Goal: Task Accomplishment & Management: Manage account settings

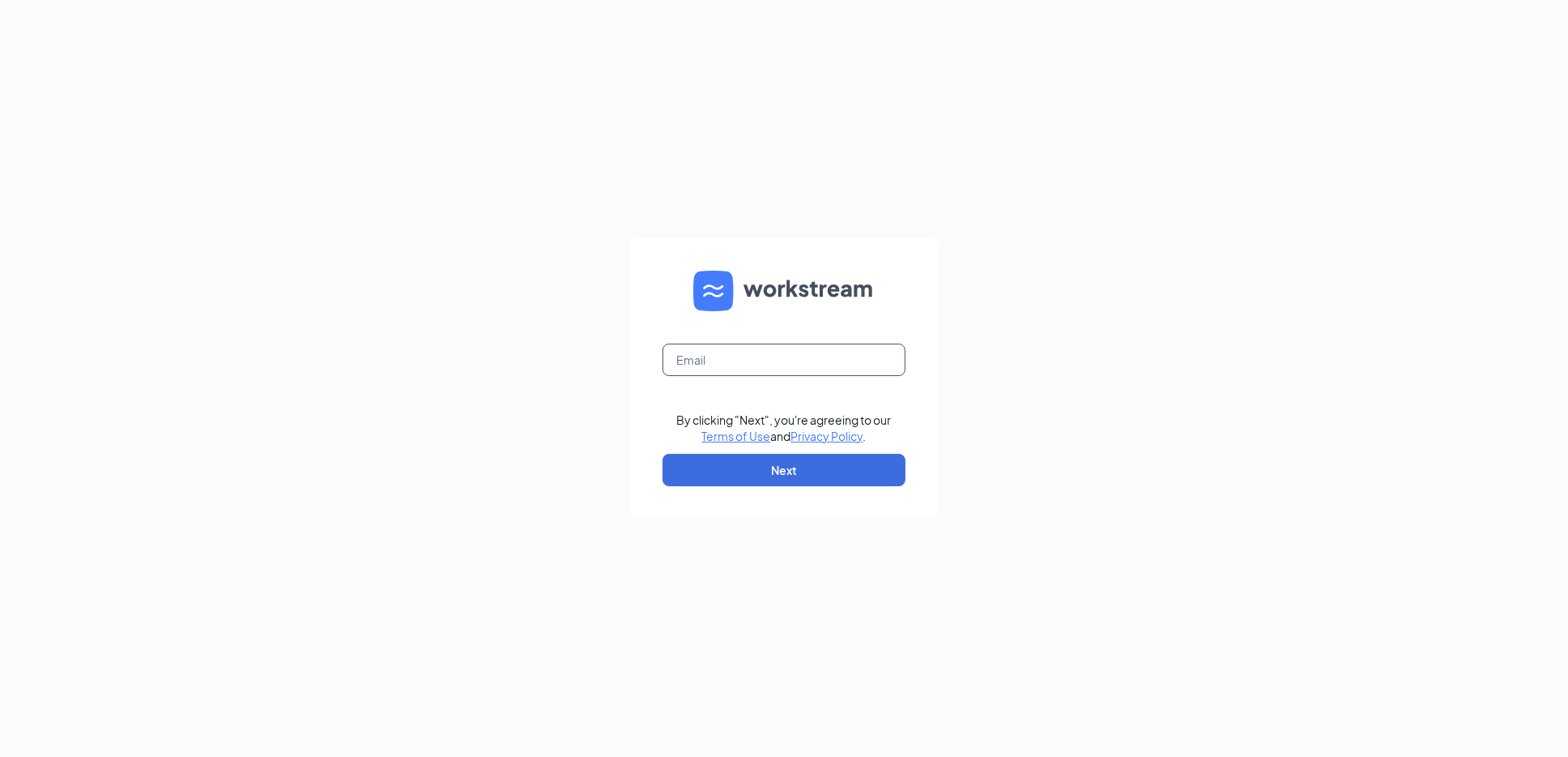
click at [720, 358] on input "text" at bounding box center [784, 359] width 243 height 32
type input "[EMAIL_ADDRESS][DOMAIN_NAME]"
click at [739, 462] on button "Next" at bounding box center [784, 469] width 243 height 32
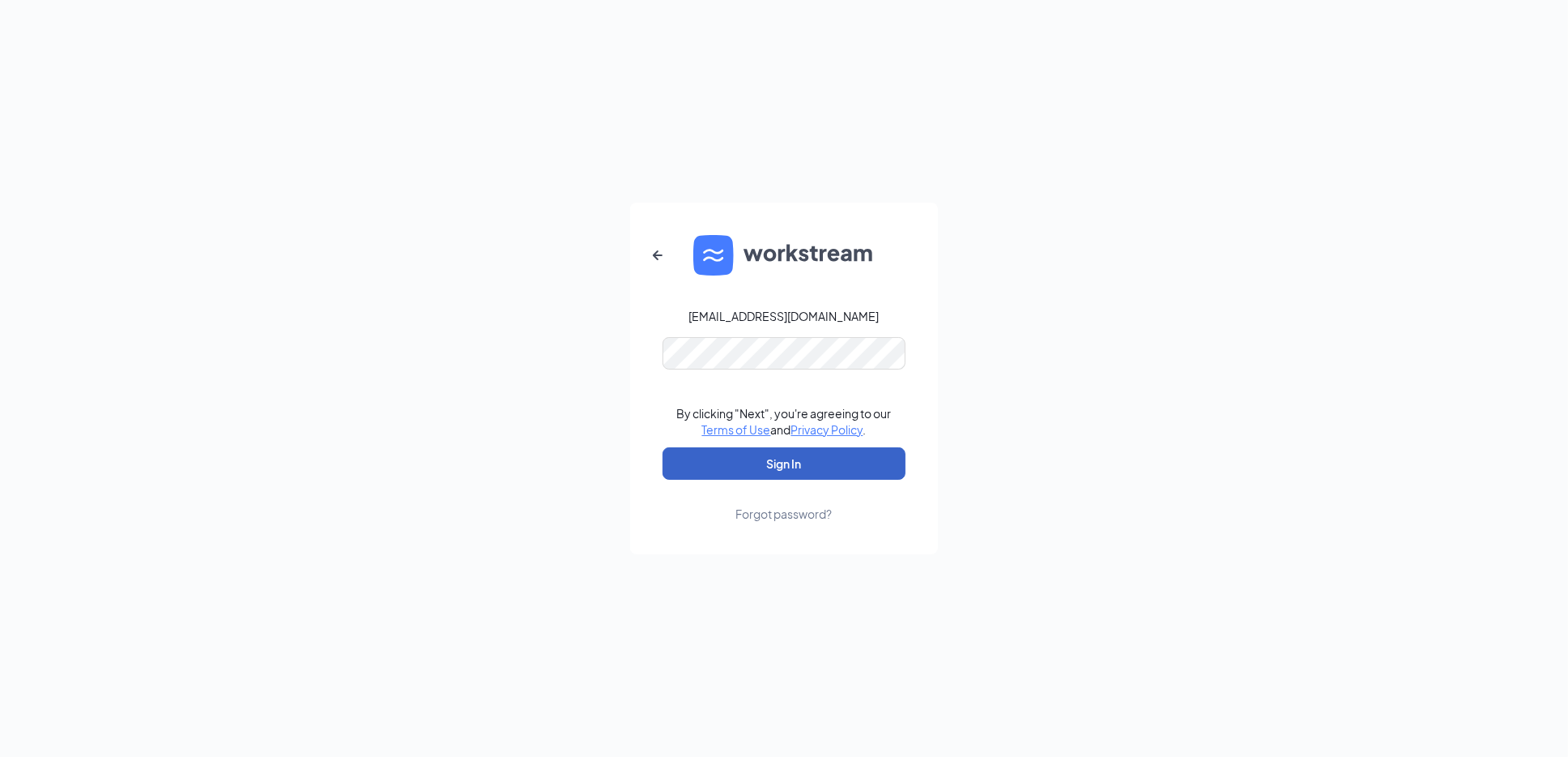
click at [728, 452] on button "Sign In" at bounding box center [784, 463] width 243 height 32
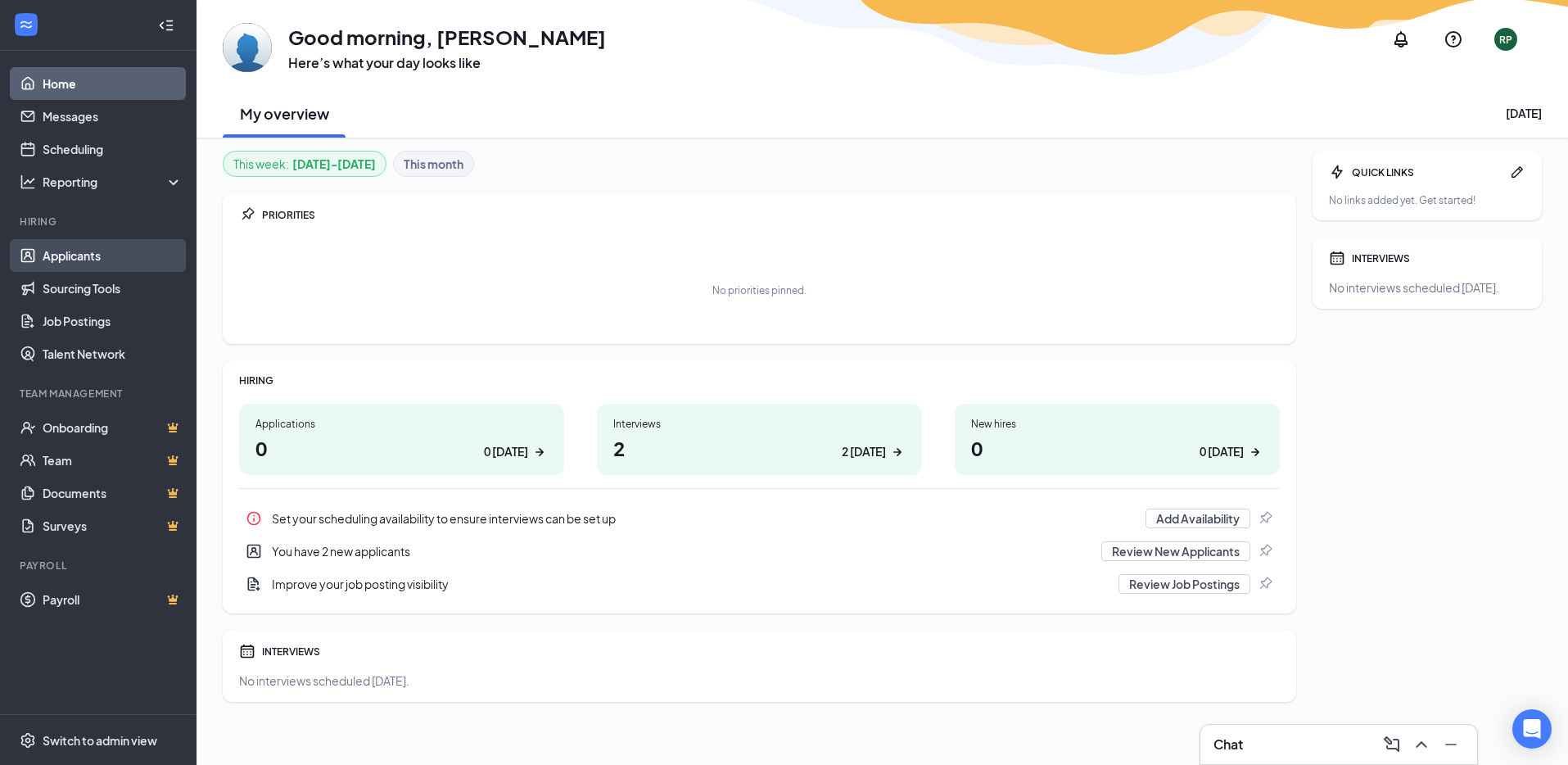
click at [84, 262] on link "Applicants" at bounding box center [112, 255] width 140 height 33
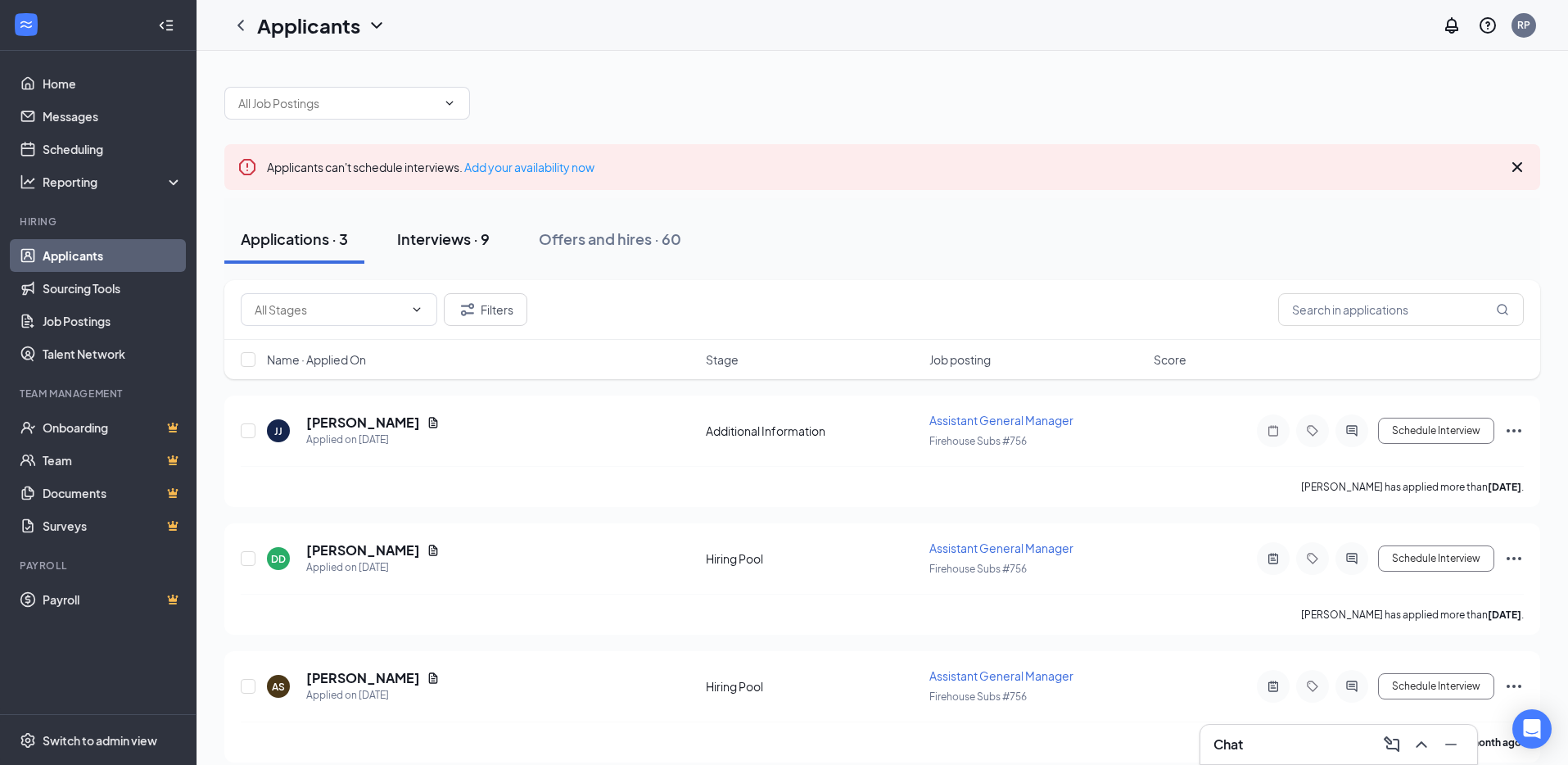
click at [430, 245] on div "Interviews · 9" at bounding box center [442, 239] width 92 height 21
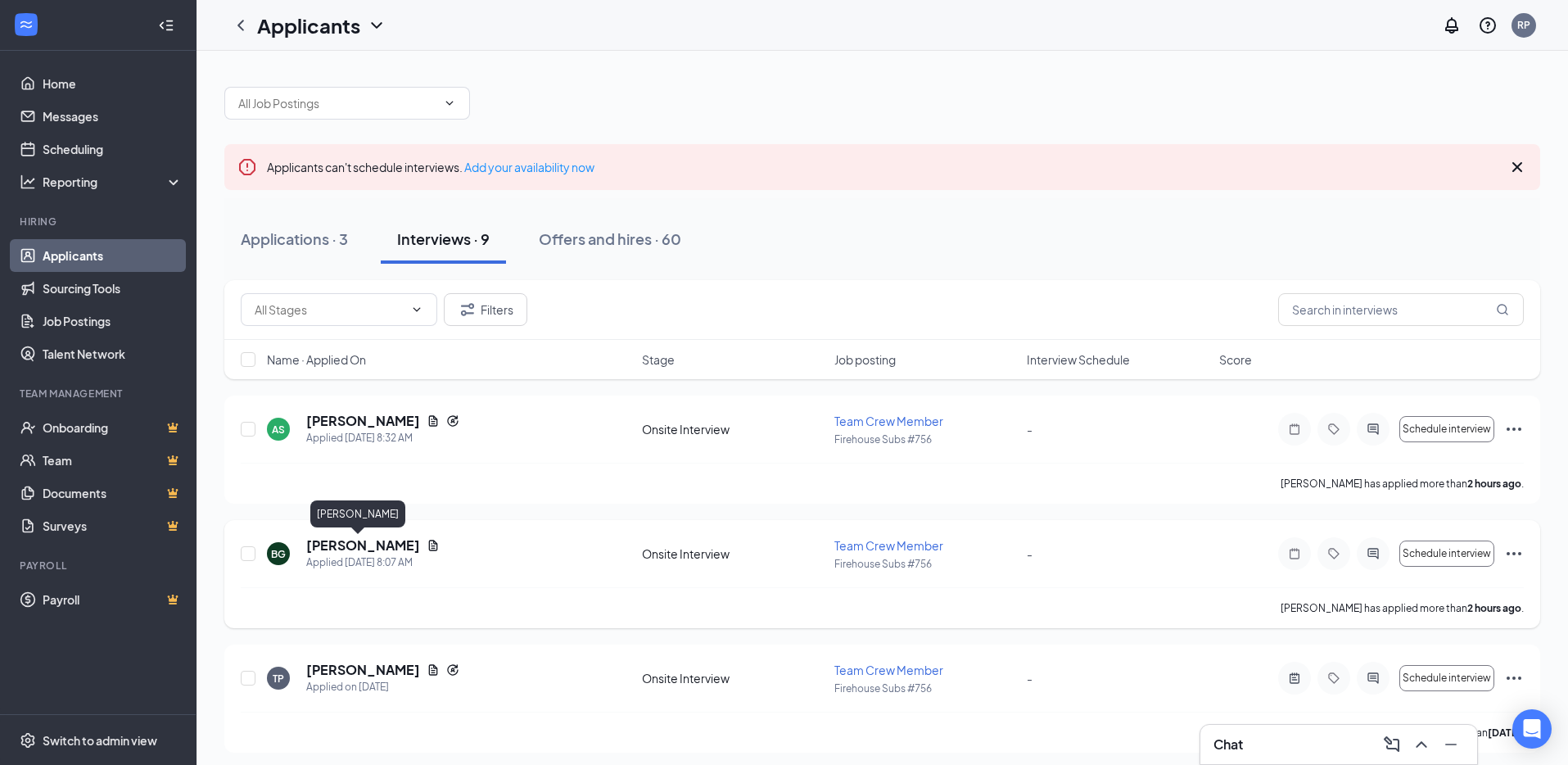
click at [339, 543] on h5 "[PERSON_NAME]" at bounding box center [362, 545] width 114 height 18
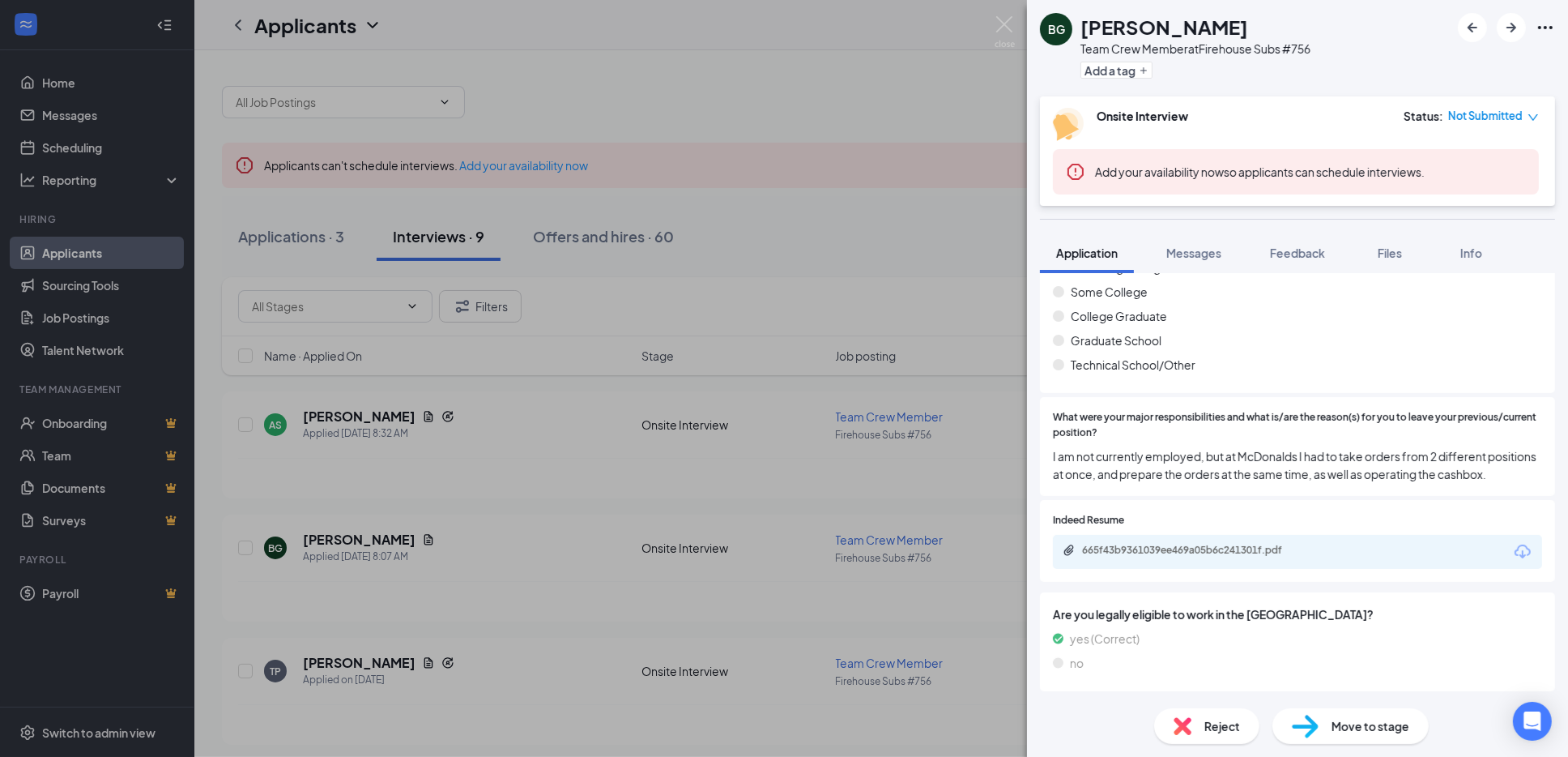
scroll to position [1029, 0]
click at [1194, 543] on div "665f43b9361039ee469a05b6c241301f.pdf" at bounding box center [1298, 551] width 490 height 34
click at [1189, 545] on div "665f43b9361039ee469a05b6c241301f.pdf" at bounding box center [1196, 549] width 227 height 13
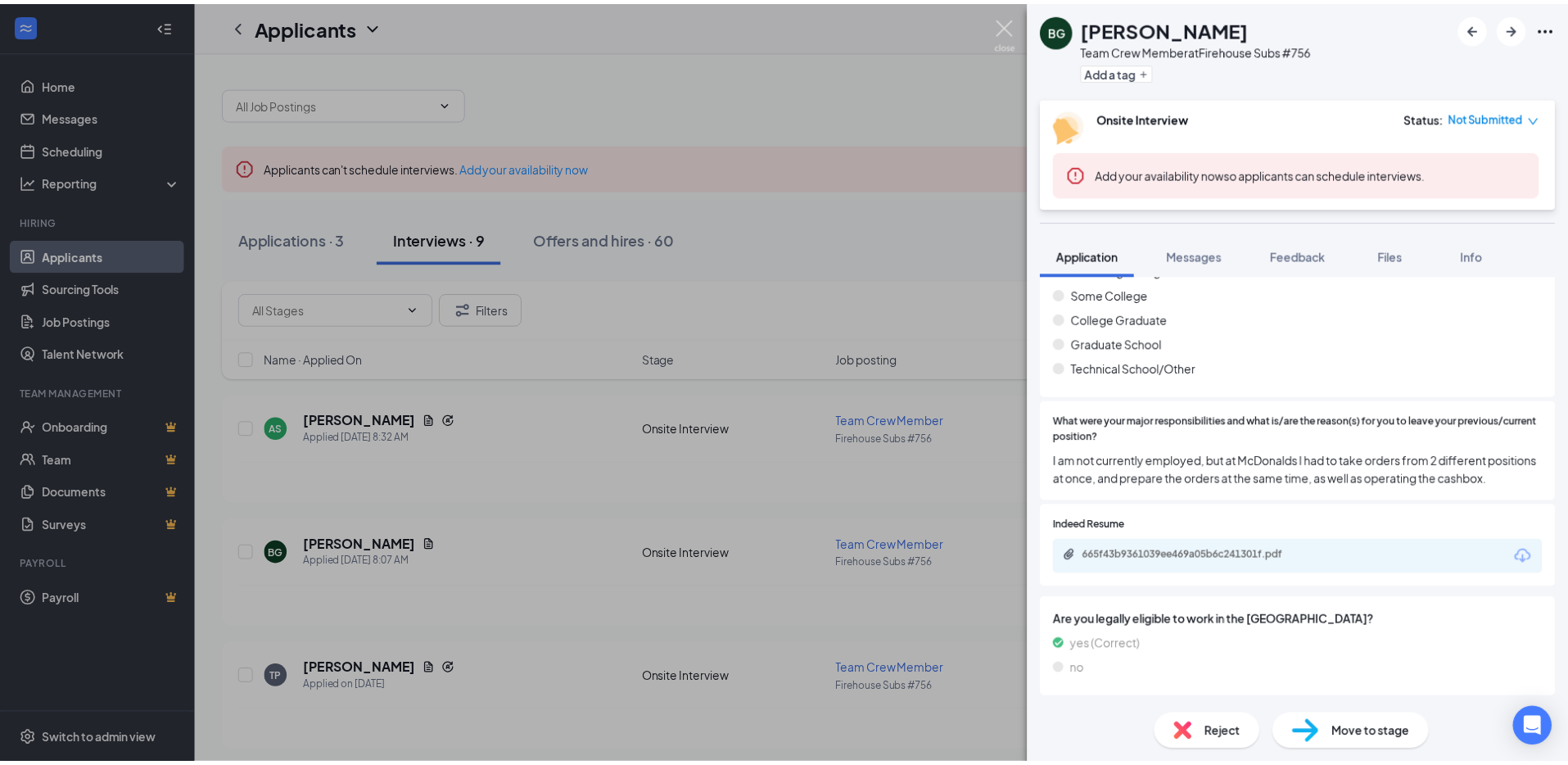
scroll to position [1034, 0]
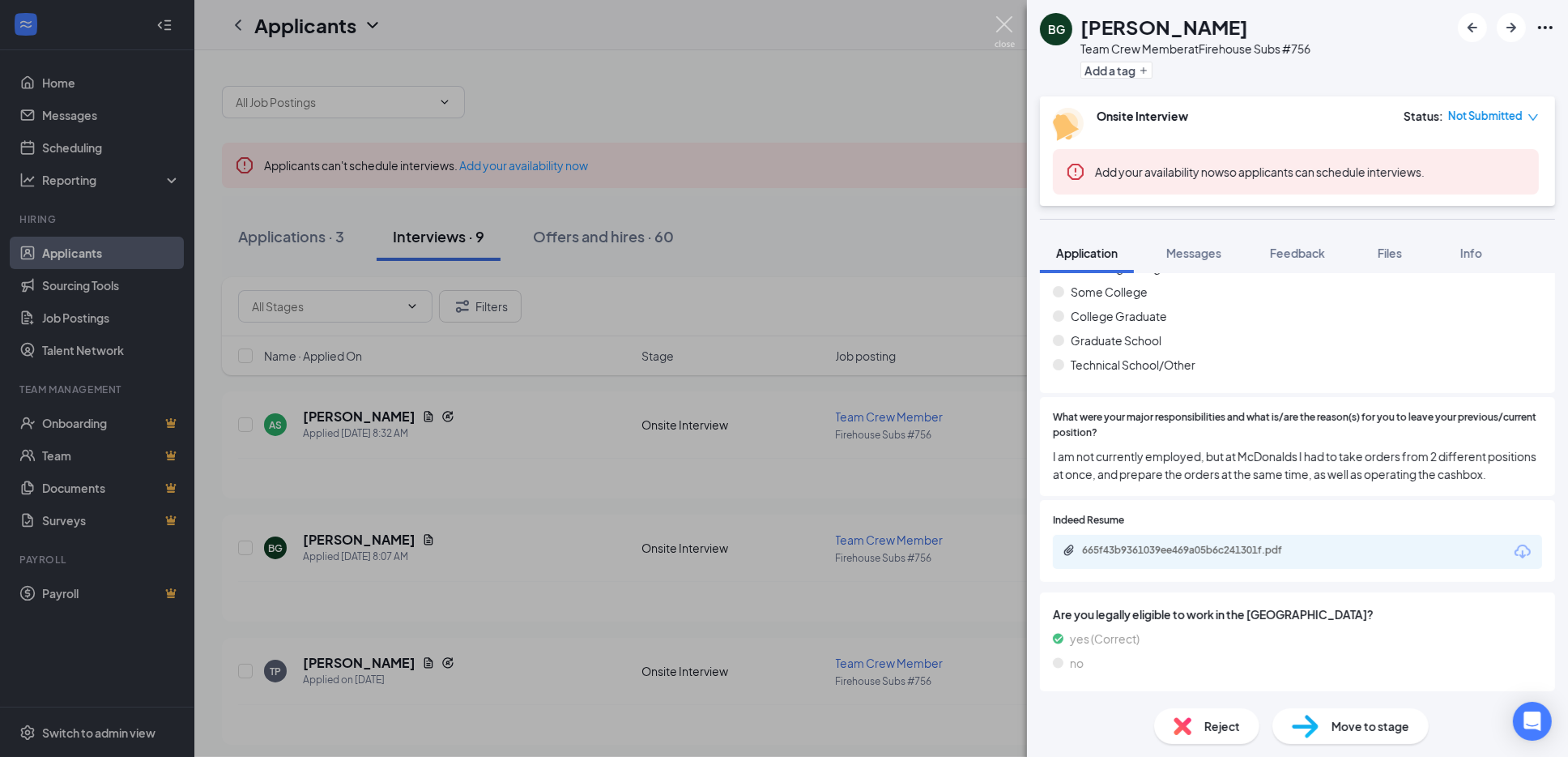
click at [1014, 25] on img at bounding box center [1005, 32] width 21 height 31
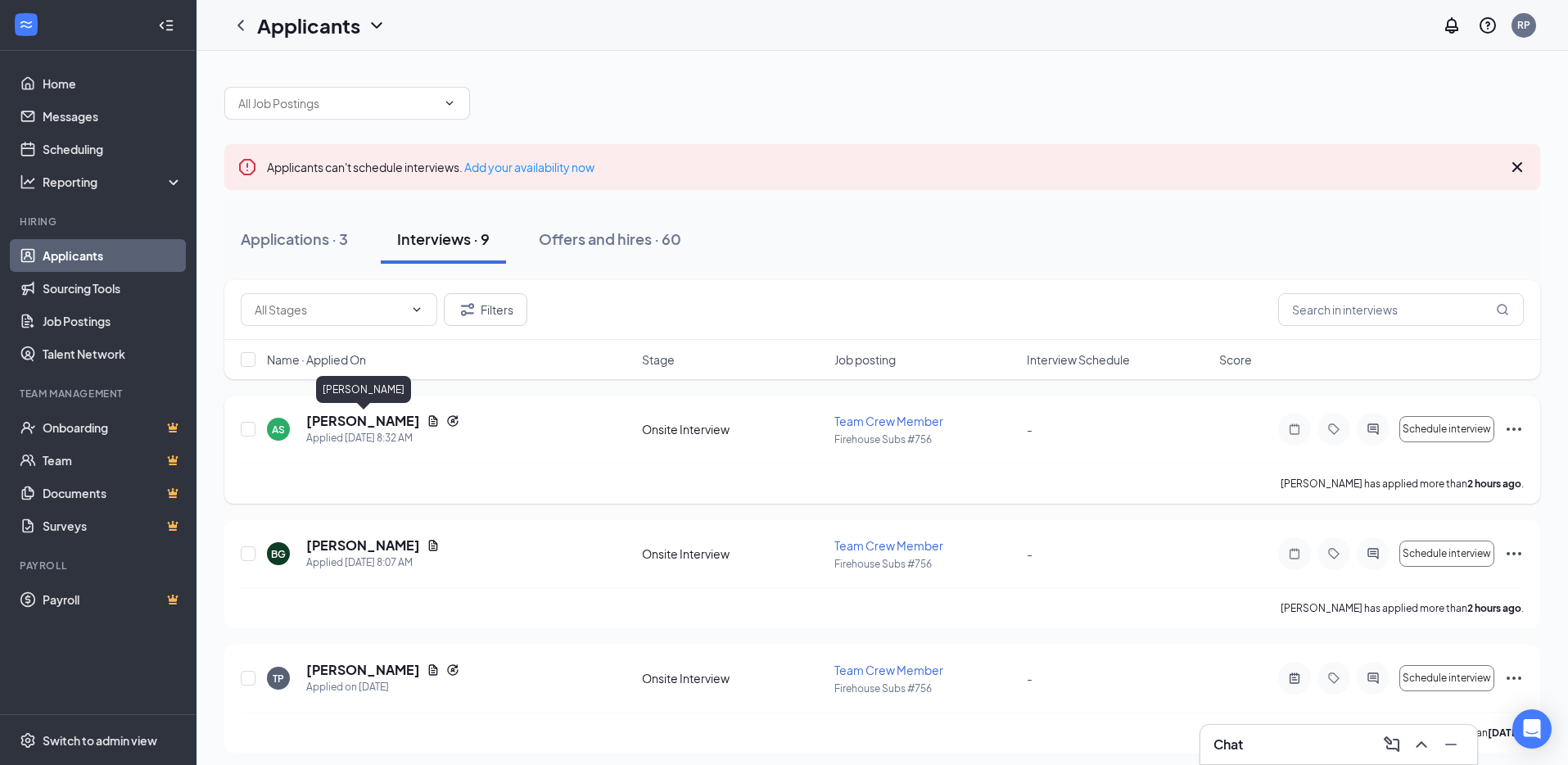
click at [355, 419] on h5 "[PERSON_NAME]" at bounding box center [362, 421] width 114 height 18
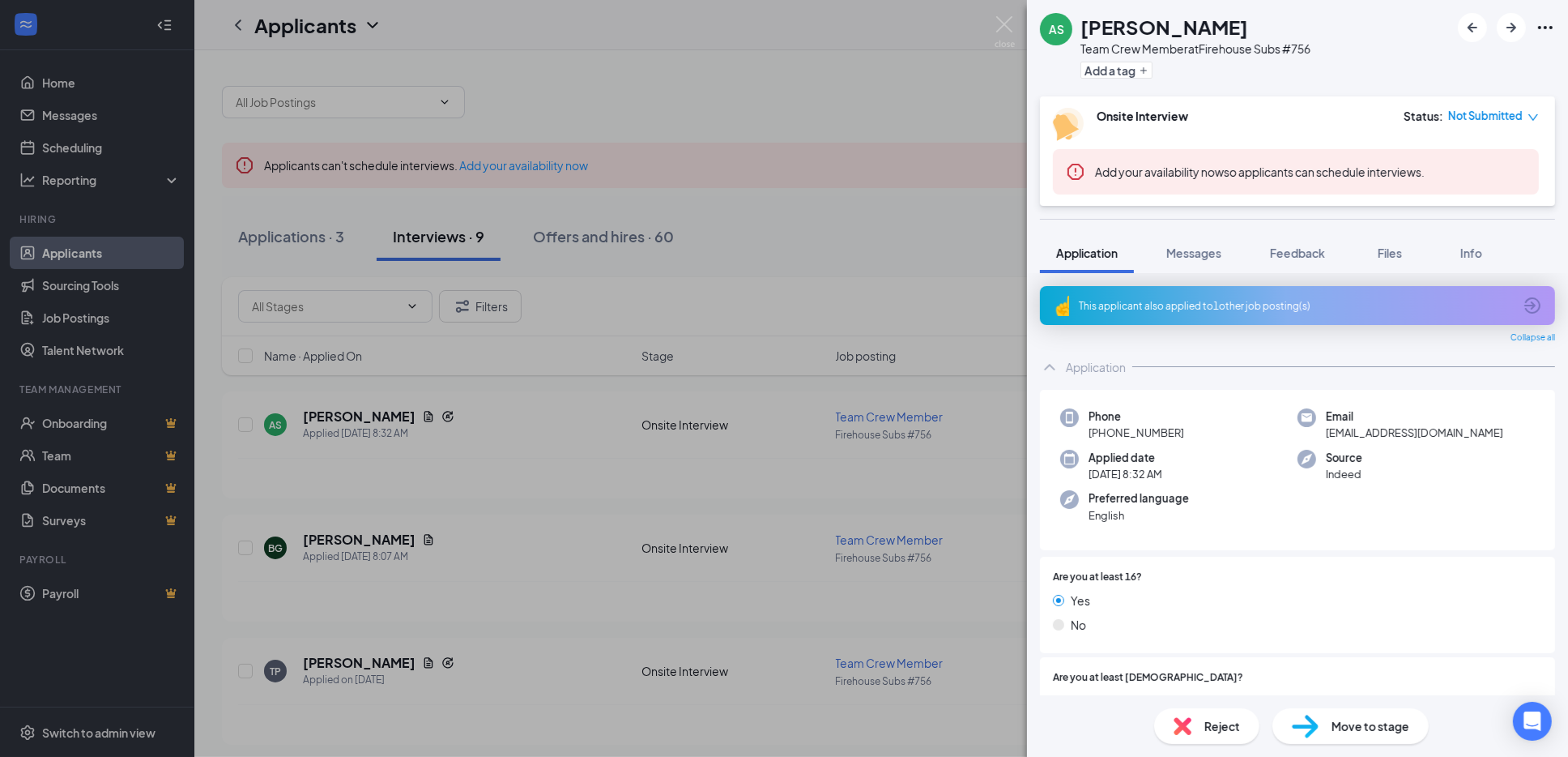
click at [1268, 303] on div "This applicant also applied to 1 other job posting(s)" at bounding box center [1296, 306] width 434 height 14
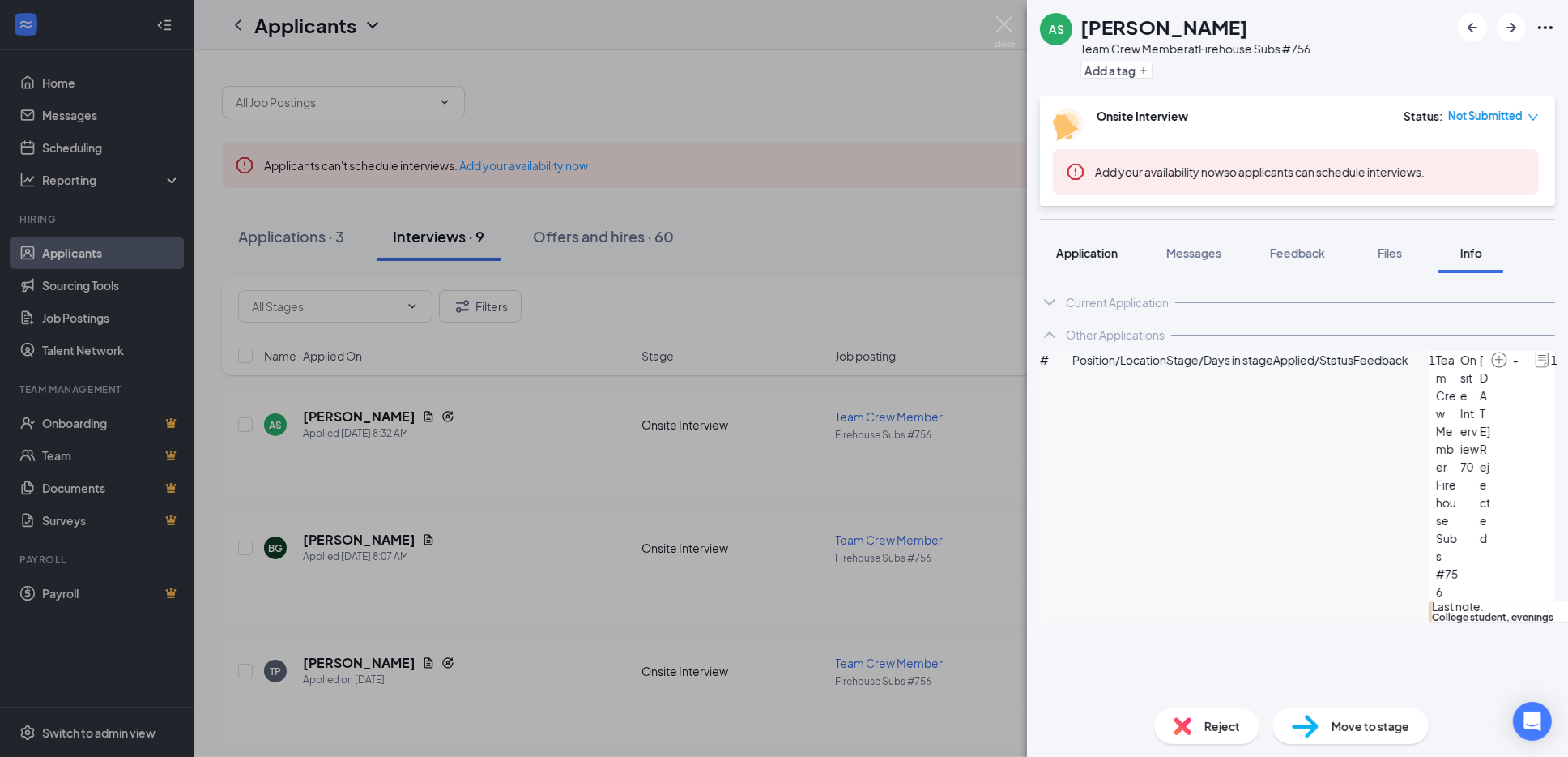
click at [1084, 258] on span "Application" at bounding box center [1087, 253] width 62 height 15
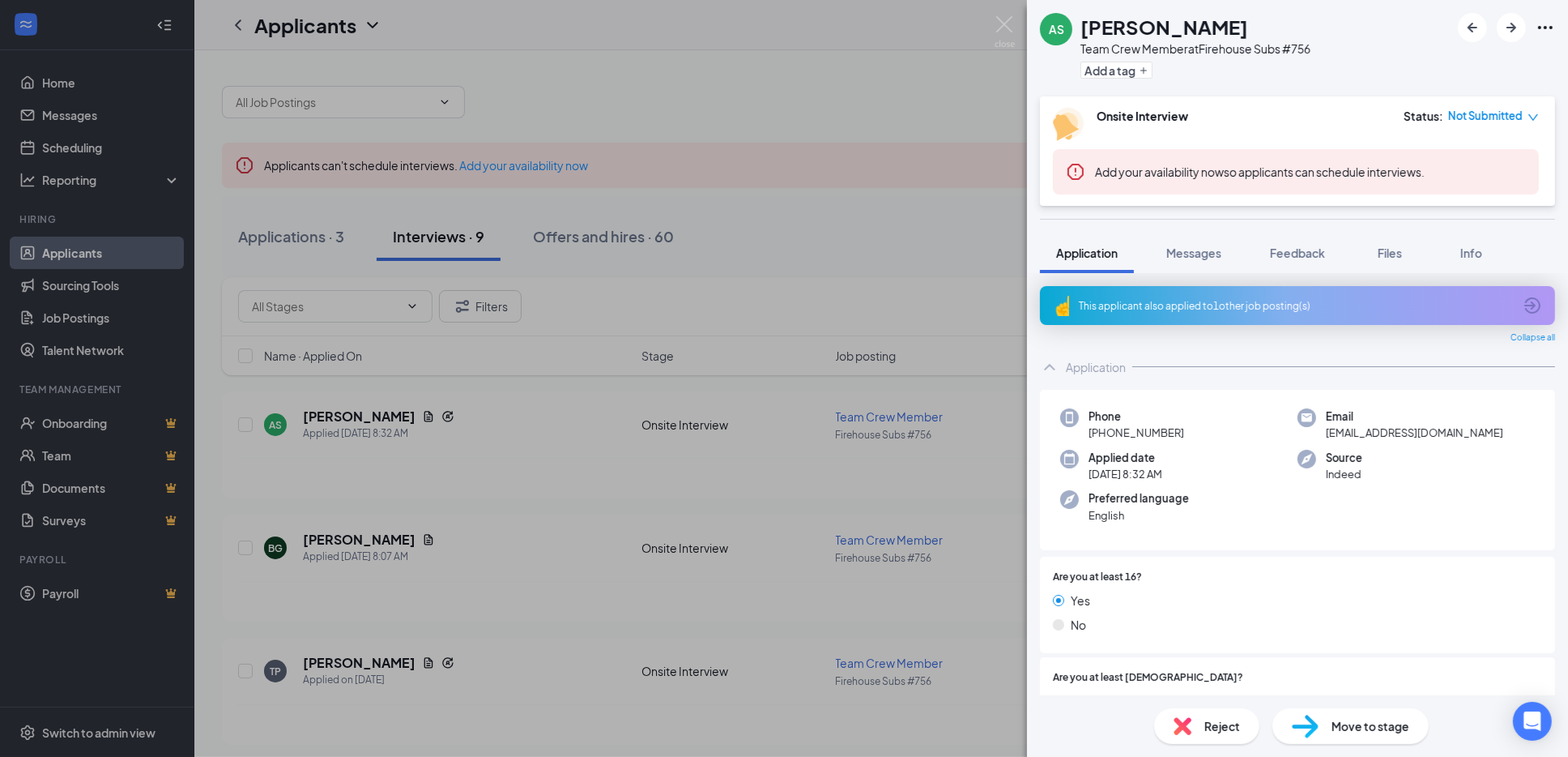
click at [1024, 368] on div "AS [PERSON_NAME] Team Crew Member at Firehouse Subs #756 Add a tag Onsite Inter…" at bounding box center [784, 378] width 1568 height 757
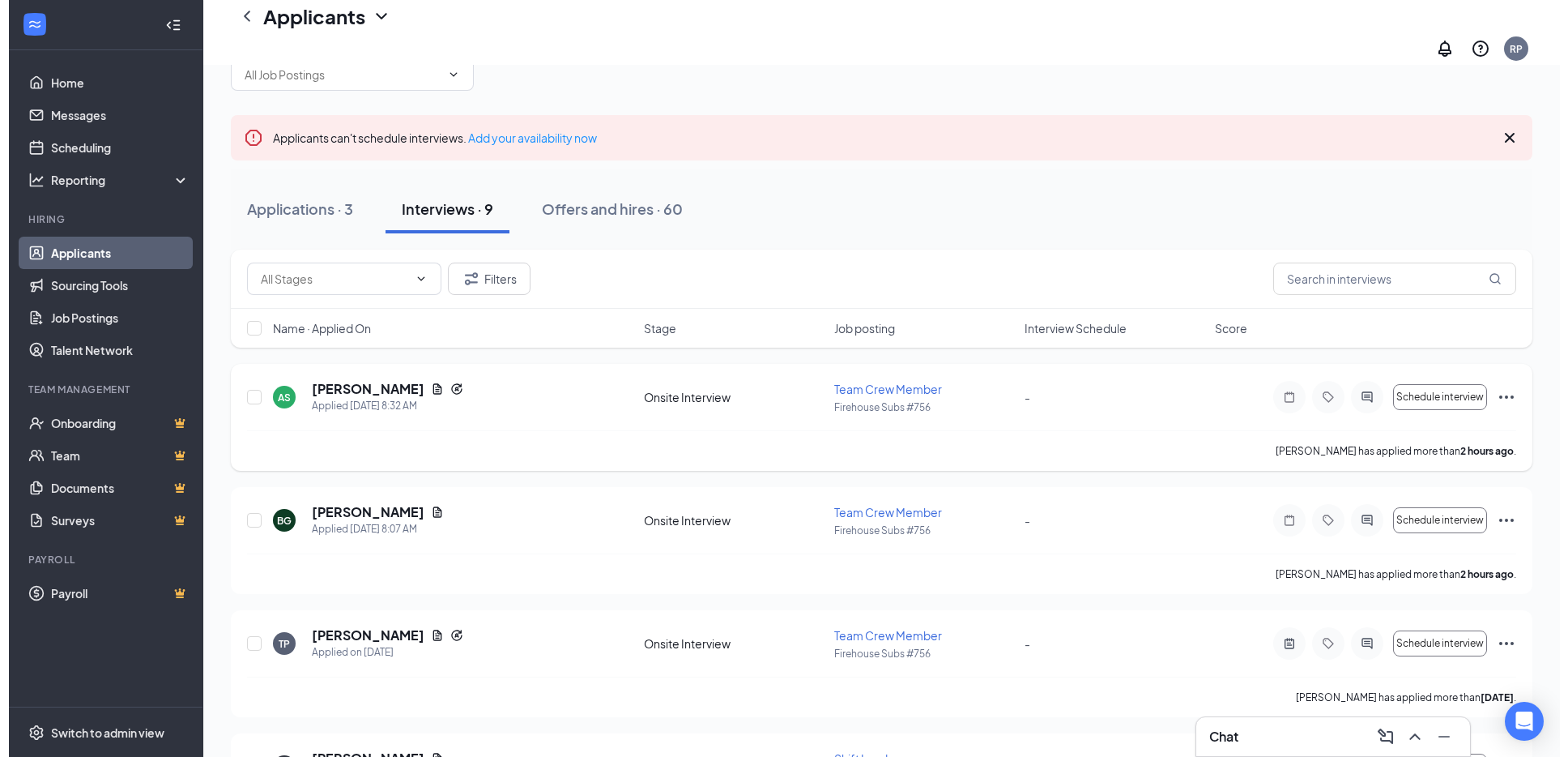
scroll to position [85, 0]
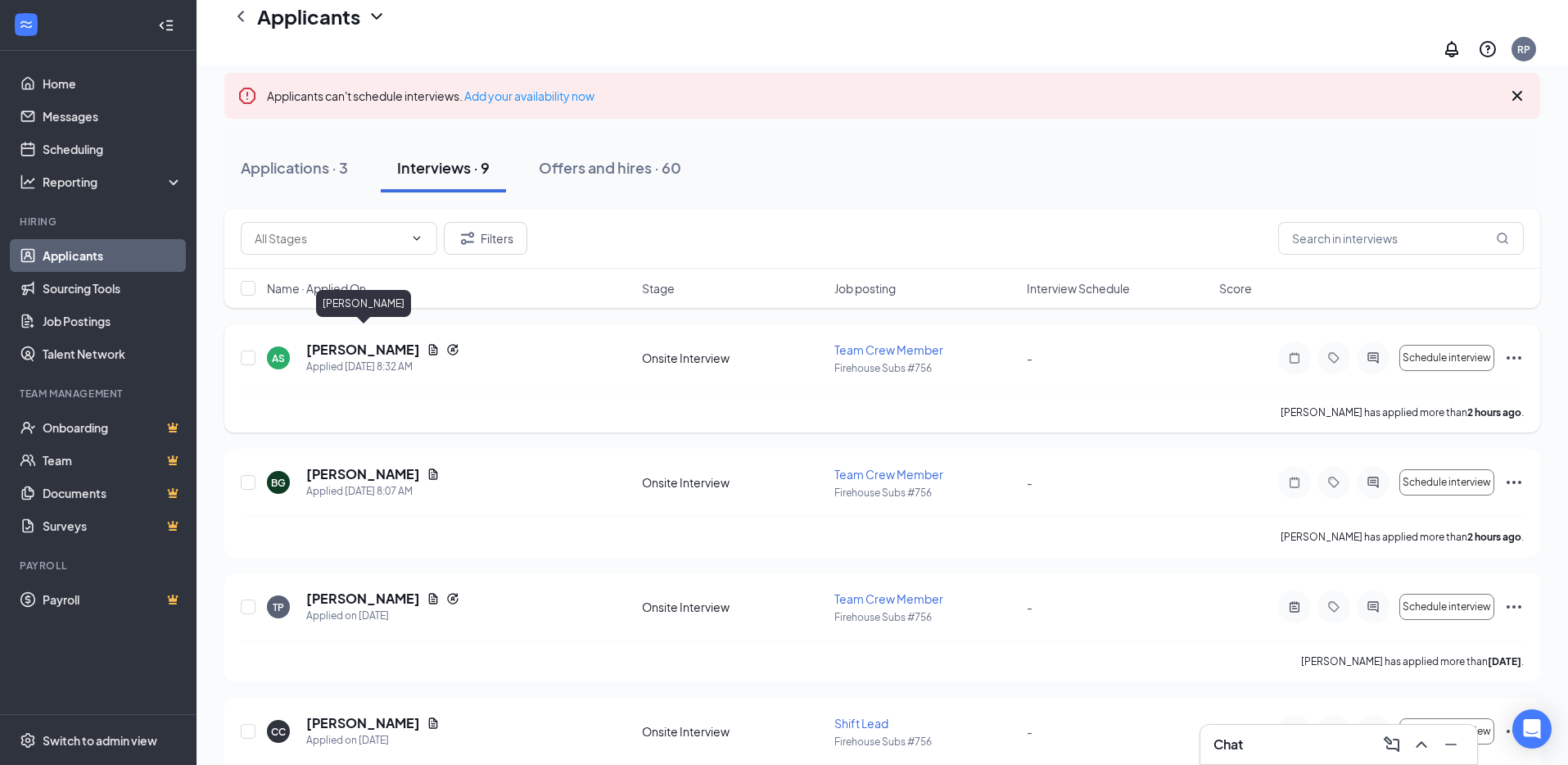
click at [386, 340] on h5 "[PERSON_NAME]" at bounding box center [362, 349] width 114 height 18
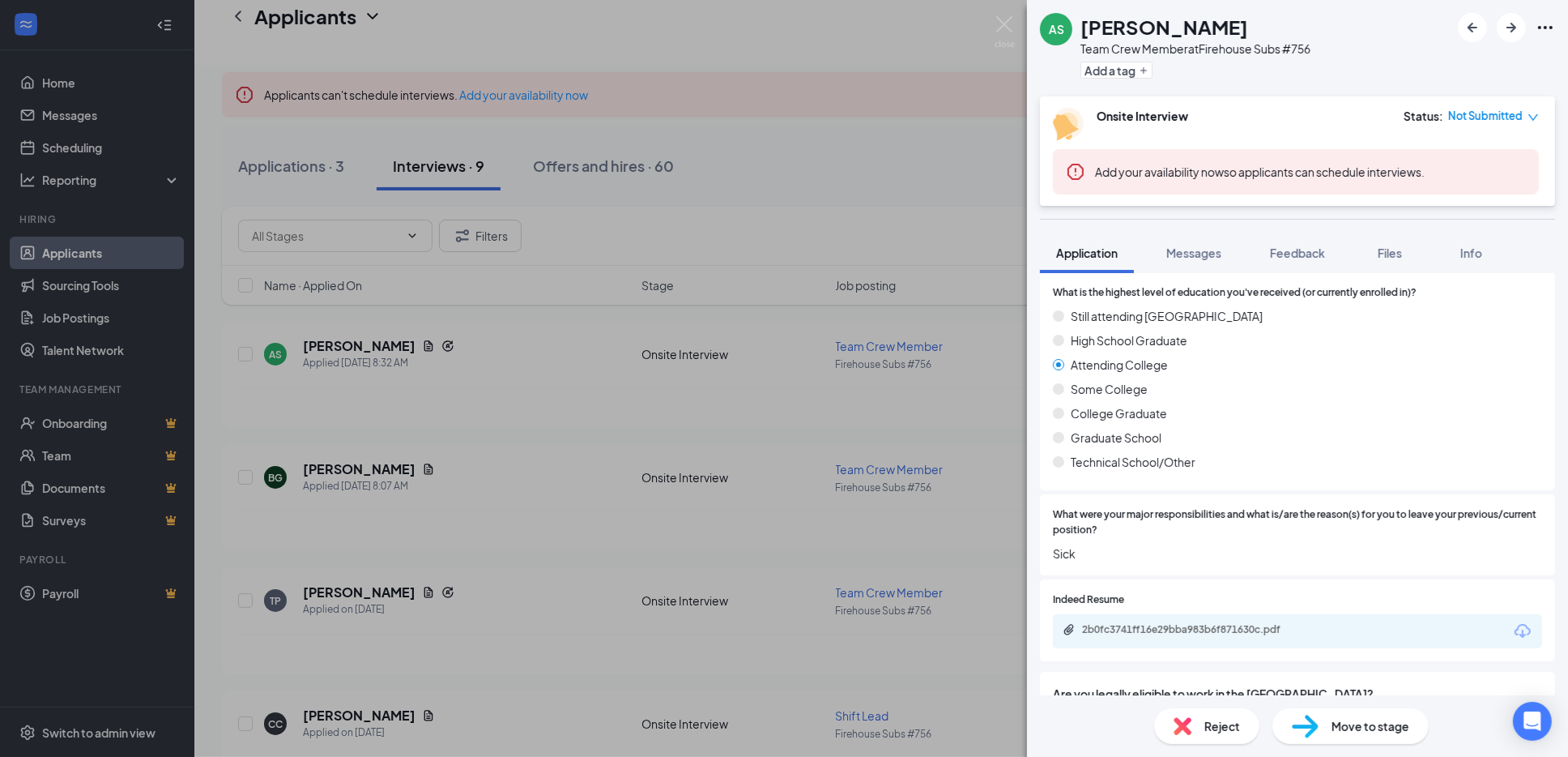
scroll to position [1039, 0]
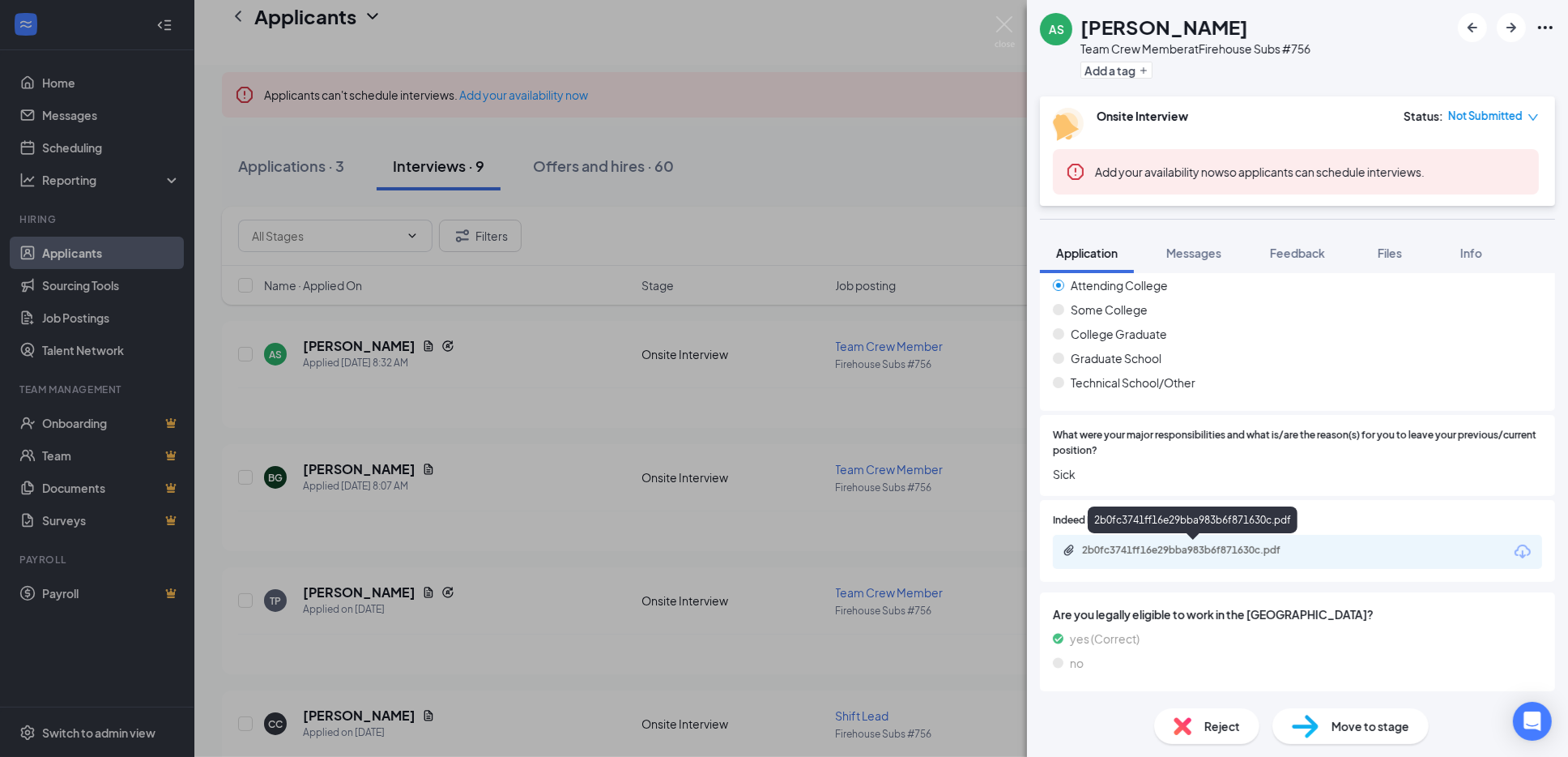
click at [1183, 546] on div "2b0fc3741ff16e29bba983b6f871630c.pdf" at bounding box center [1196, 549] width 227 height 13
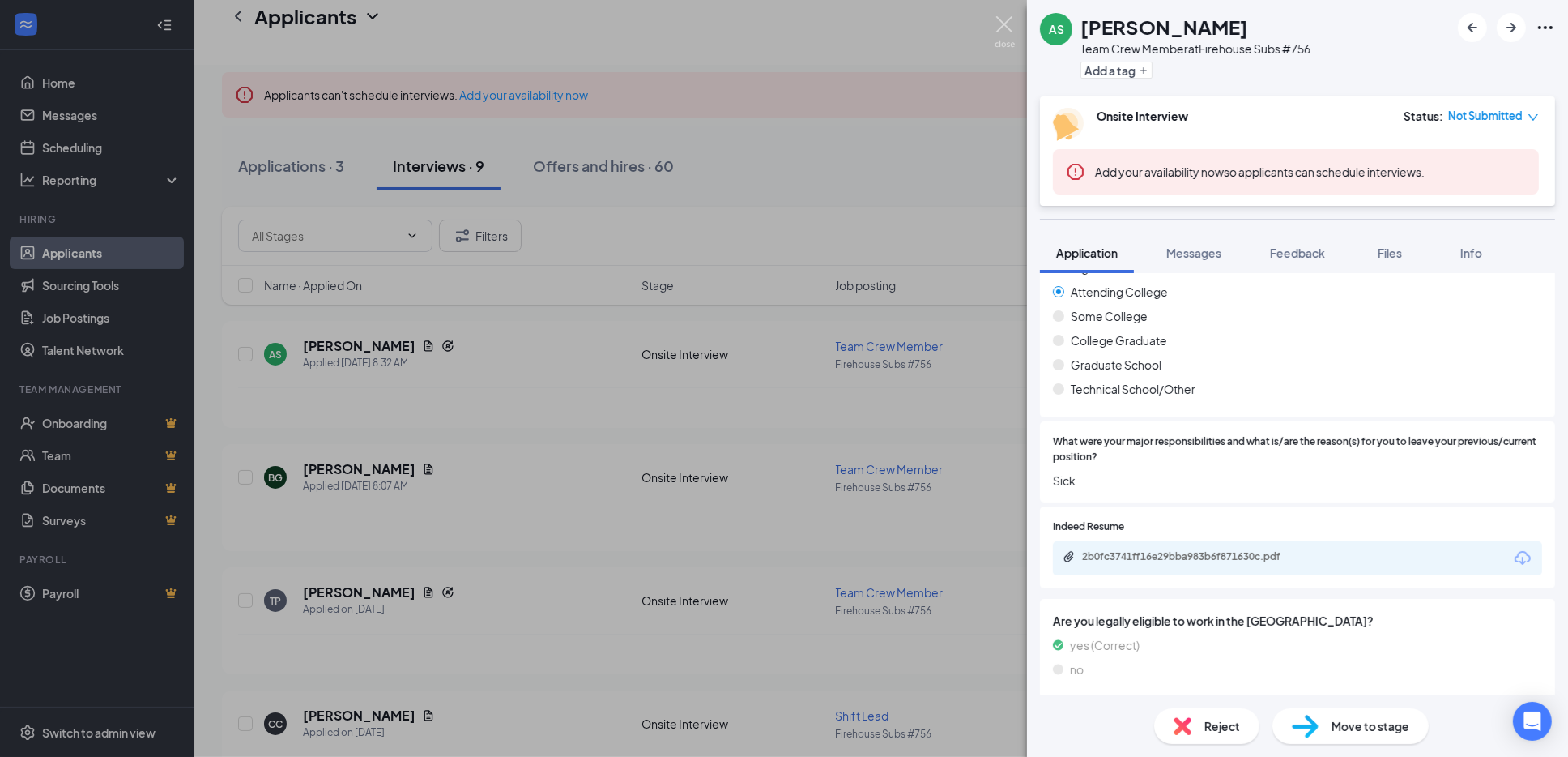
click at [1009, 17] on img at bounding box center [1005, 32] width 21 height 31
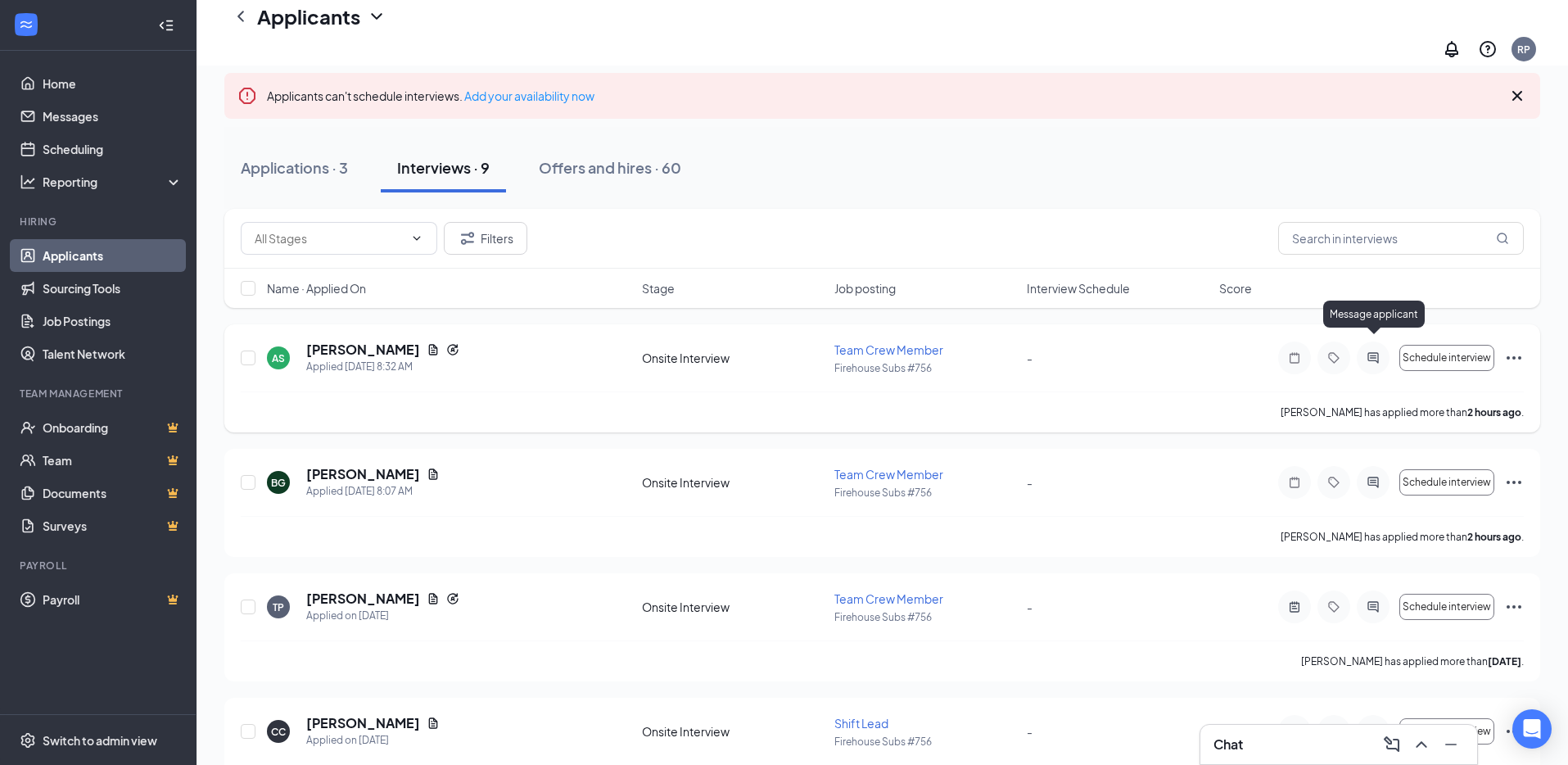
click at [1372, 351] on icon "ActiveChat" at bounding box center [1373, 357] width 20 height 13
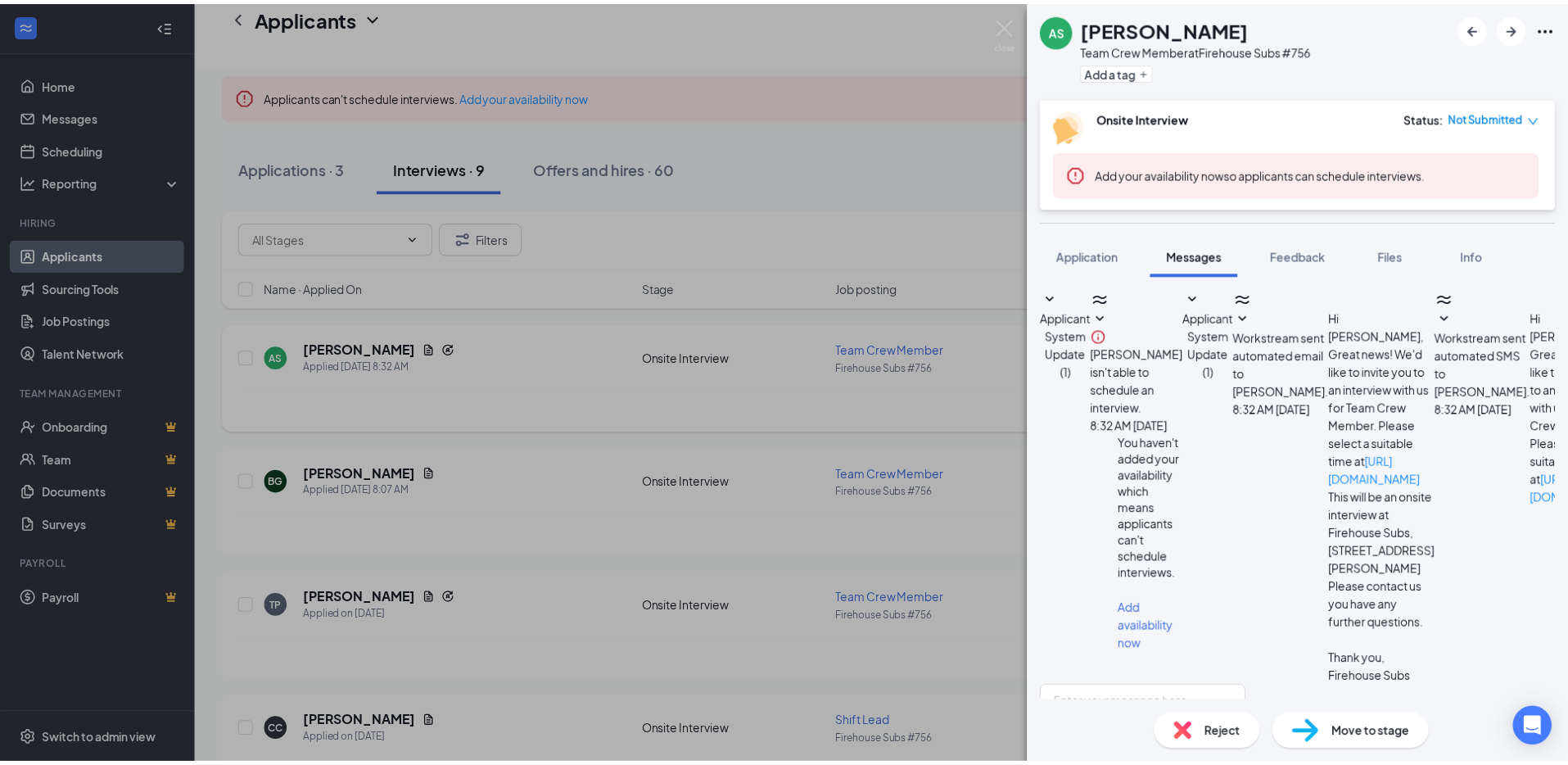
scroll to position [168, 0]
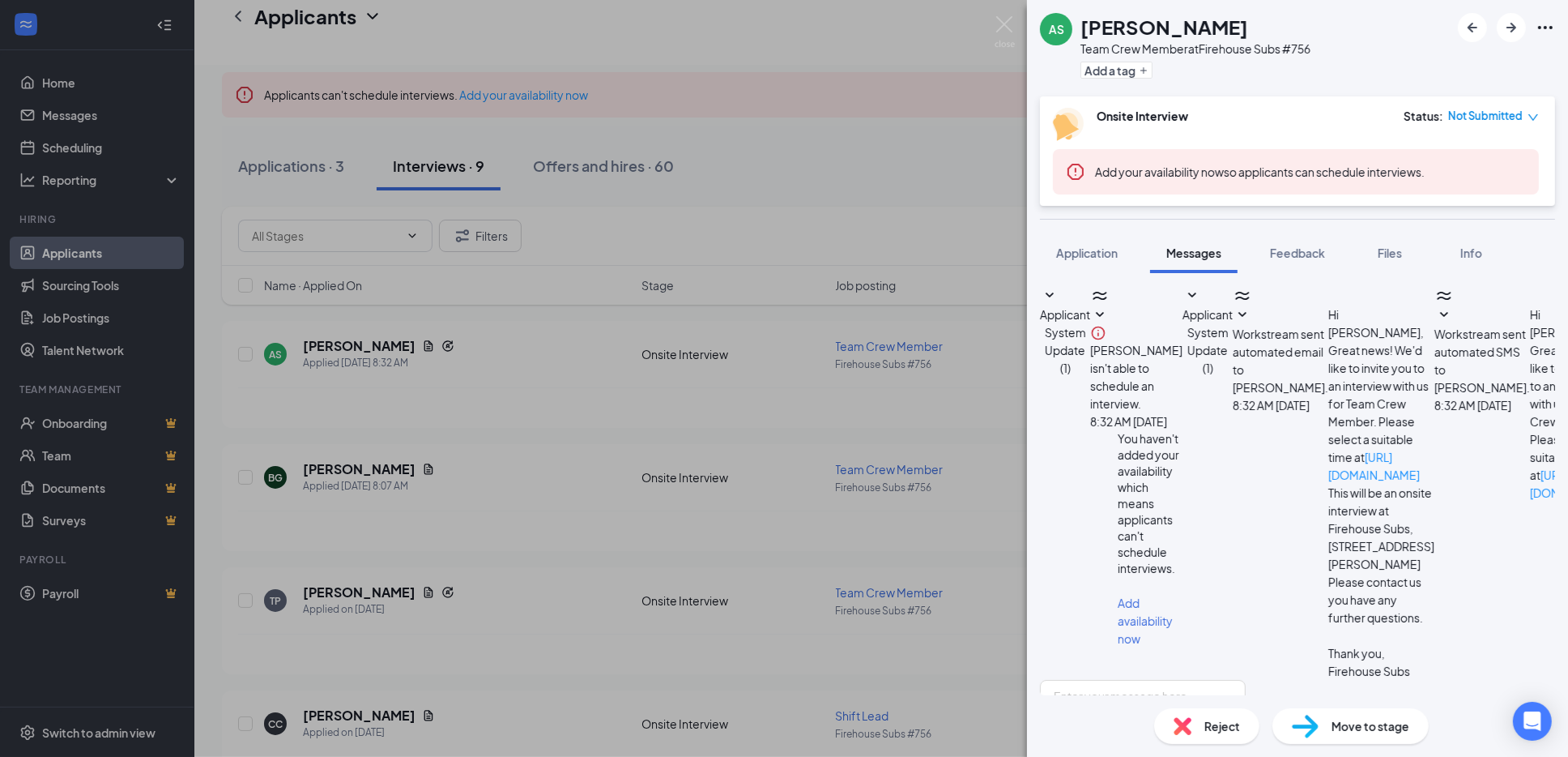
click at [79, 118] on div "AS [PERSON_NAME] Team Crew Member at Firehouse Subs #756 Add a tag Onsite Inter…" at bounding box center [784, 378] width 1568 height 757
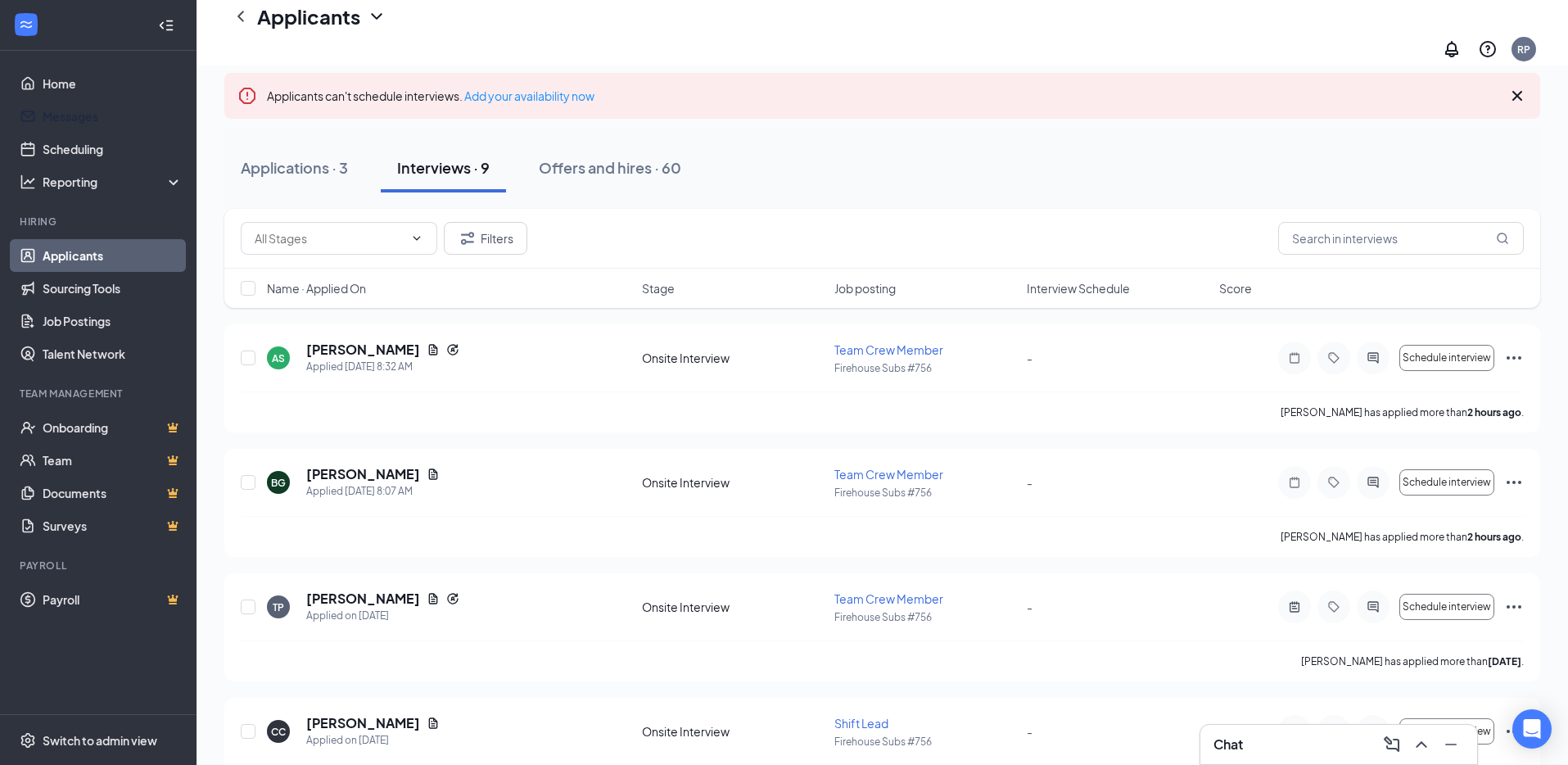
click at [80, 120] on link "Messages" at bounding box center [112, 116] width 140 height 33
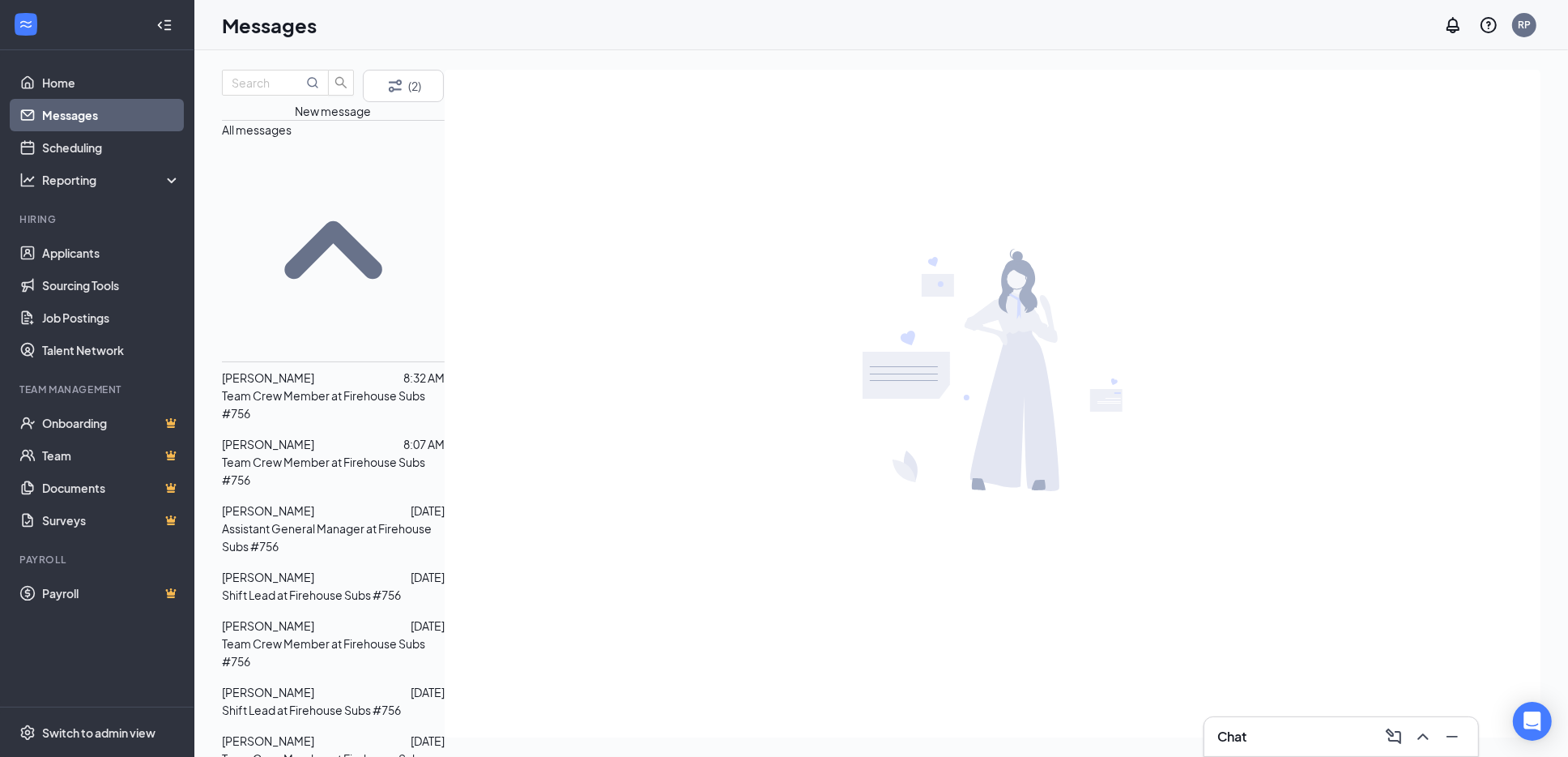
click at [314, 503] on span "[PERSON_NAME]" at bounding box center [268, 510] width 92 height 15
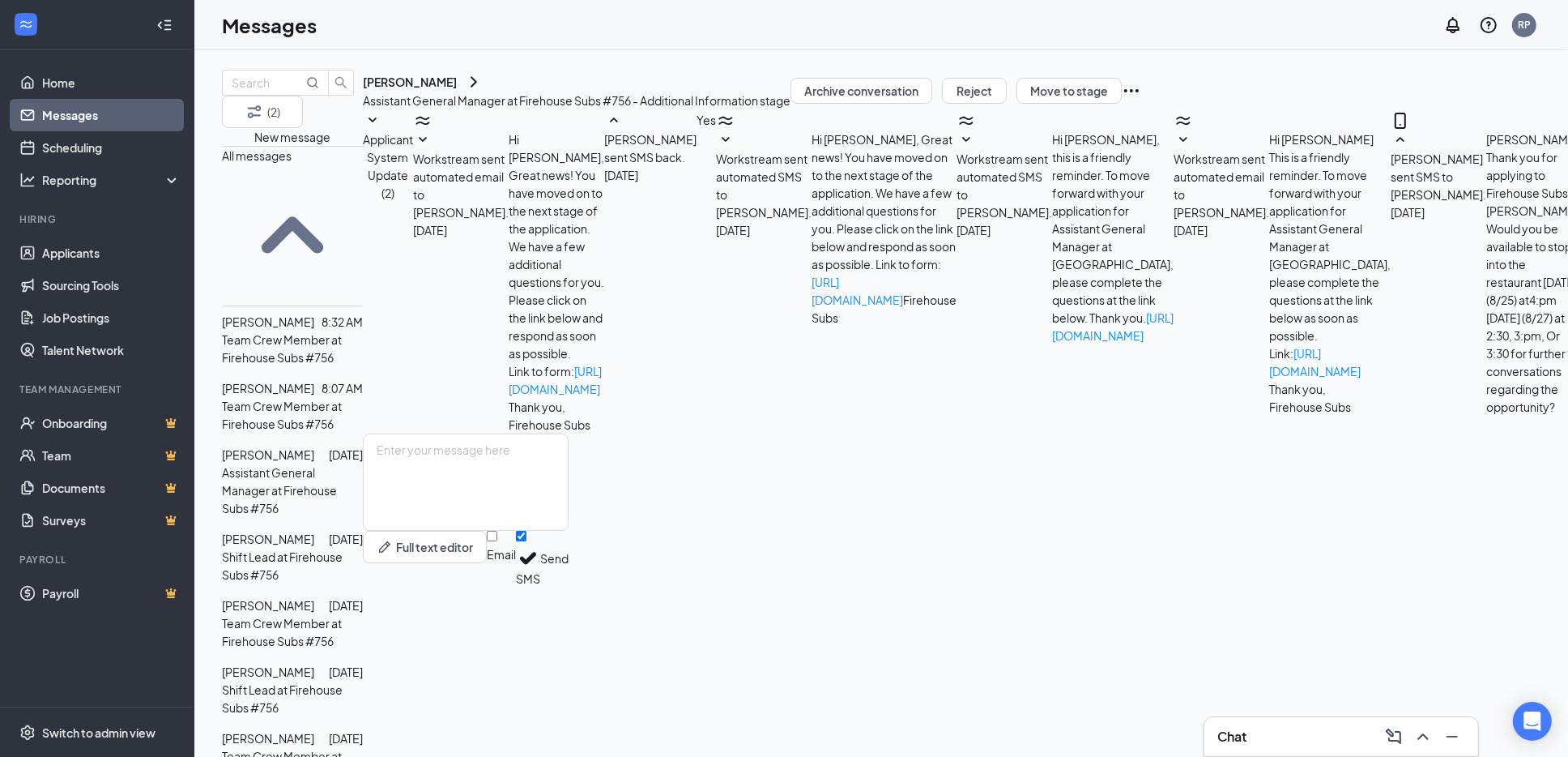
scroll to position [186, 0]
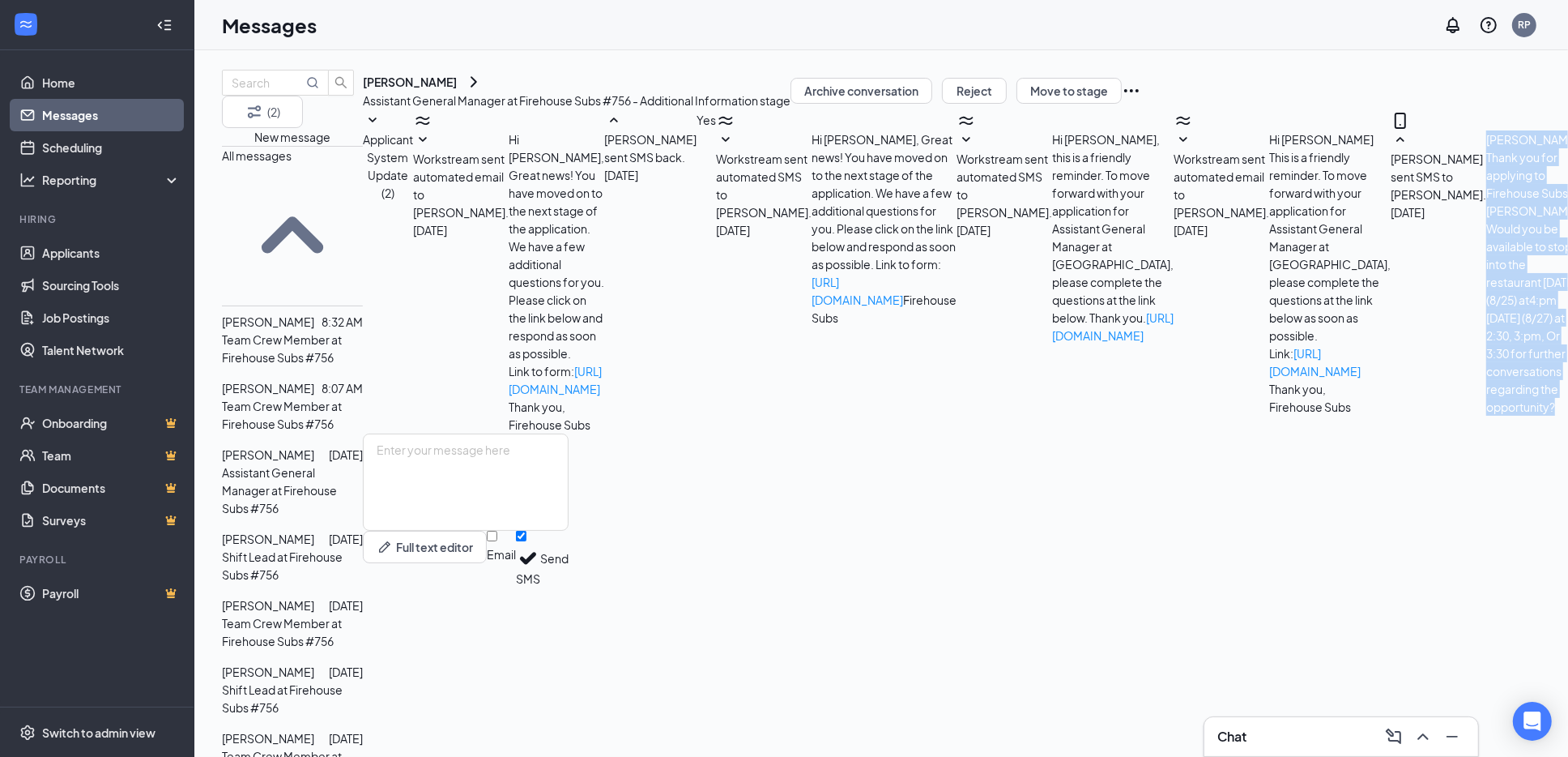
drag, startPoint x: 1327, startPoint y: 409, endPoint x: 740, endPoint y: 389, distance: 587.3
click at [1487, 389] on div "[PERSON_NAME], Thank you for applying to Firehouse Subs - [PERSON_NAME]. Would …" at bounding box center [1535, 272] width 96 height 285
copy span "[PERSON_NAME], Thank you for applying to Firehouse Subs - [PERSON_NAME]. Would …"
click at [91, 247] on link "Applicants" at bounding box center [111, 253] width 138 height 32
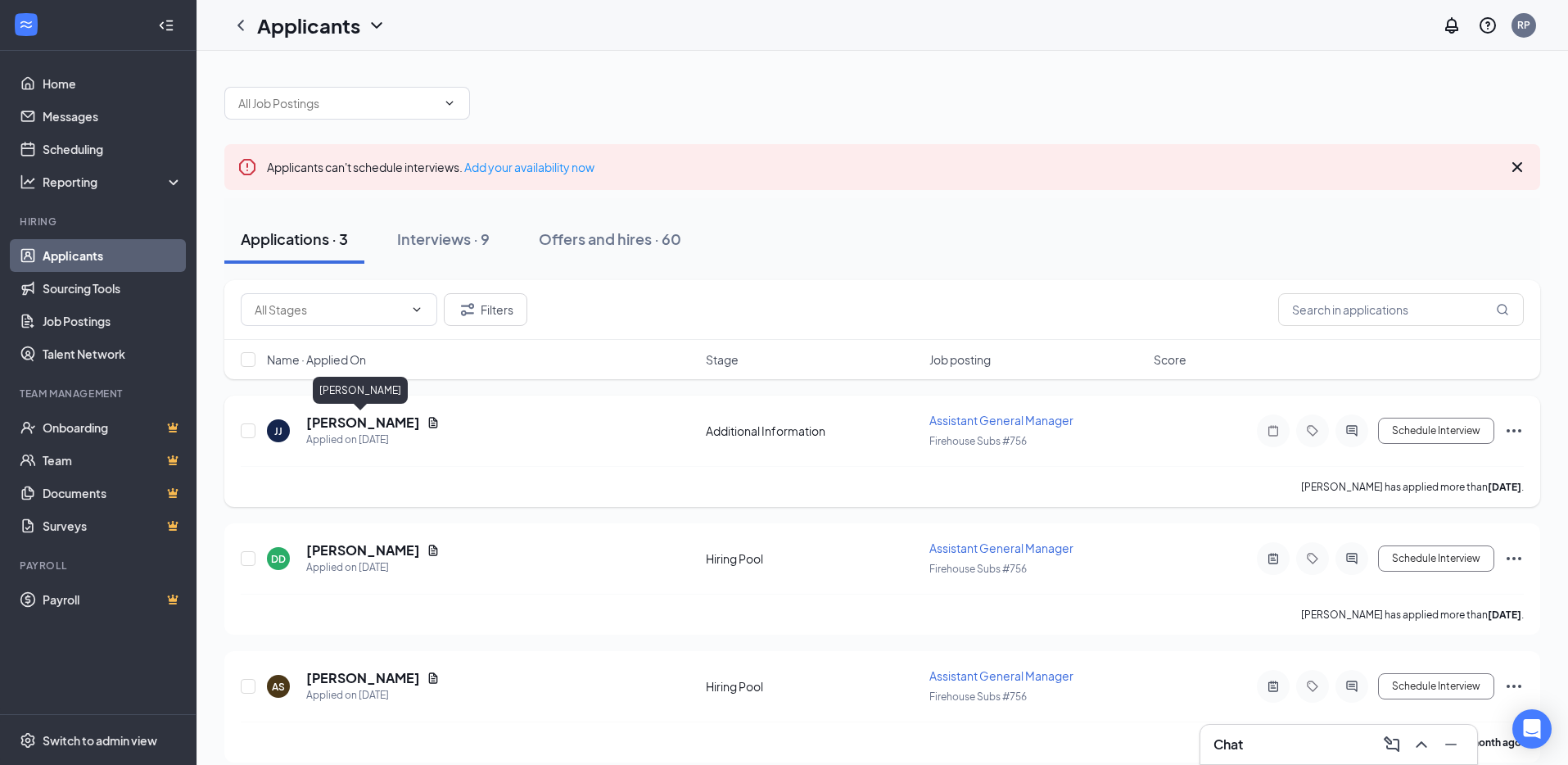
click at [368, 419] on h5 "[PERSON_NAME]" at bounding box center [362, 423] width 114 height 18
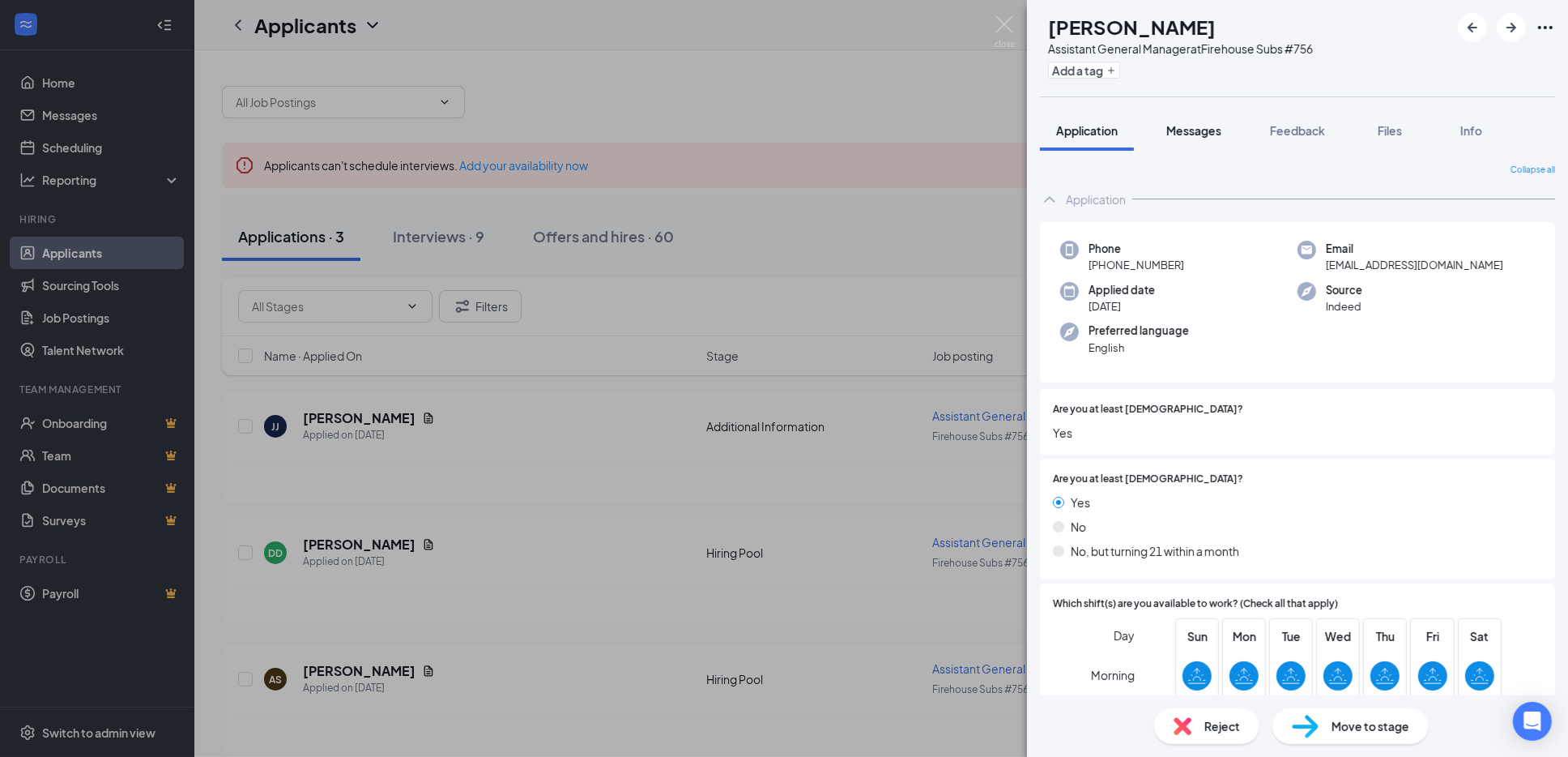
click at [1210, 133] on span "Messages" at bounding box center [1194, 130] width 55 height 15
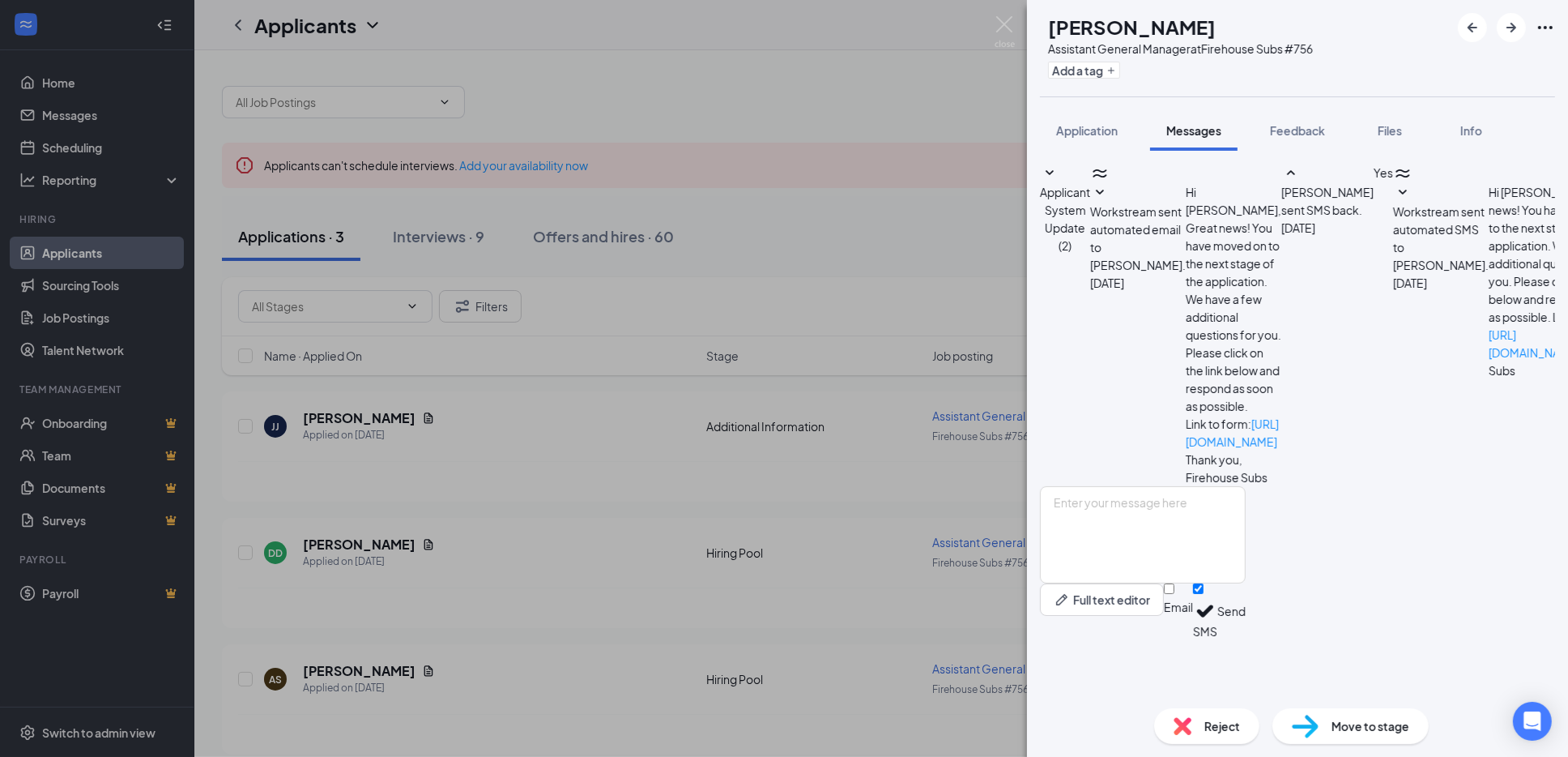
scroll to position [401, 0]
click at [1284, 129] on span "Feedback" at bounding box center [1298, 130] width 55 height 15
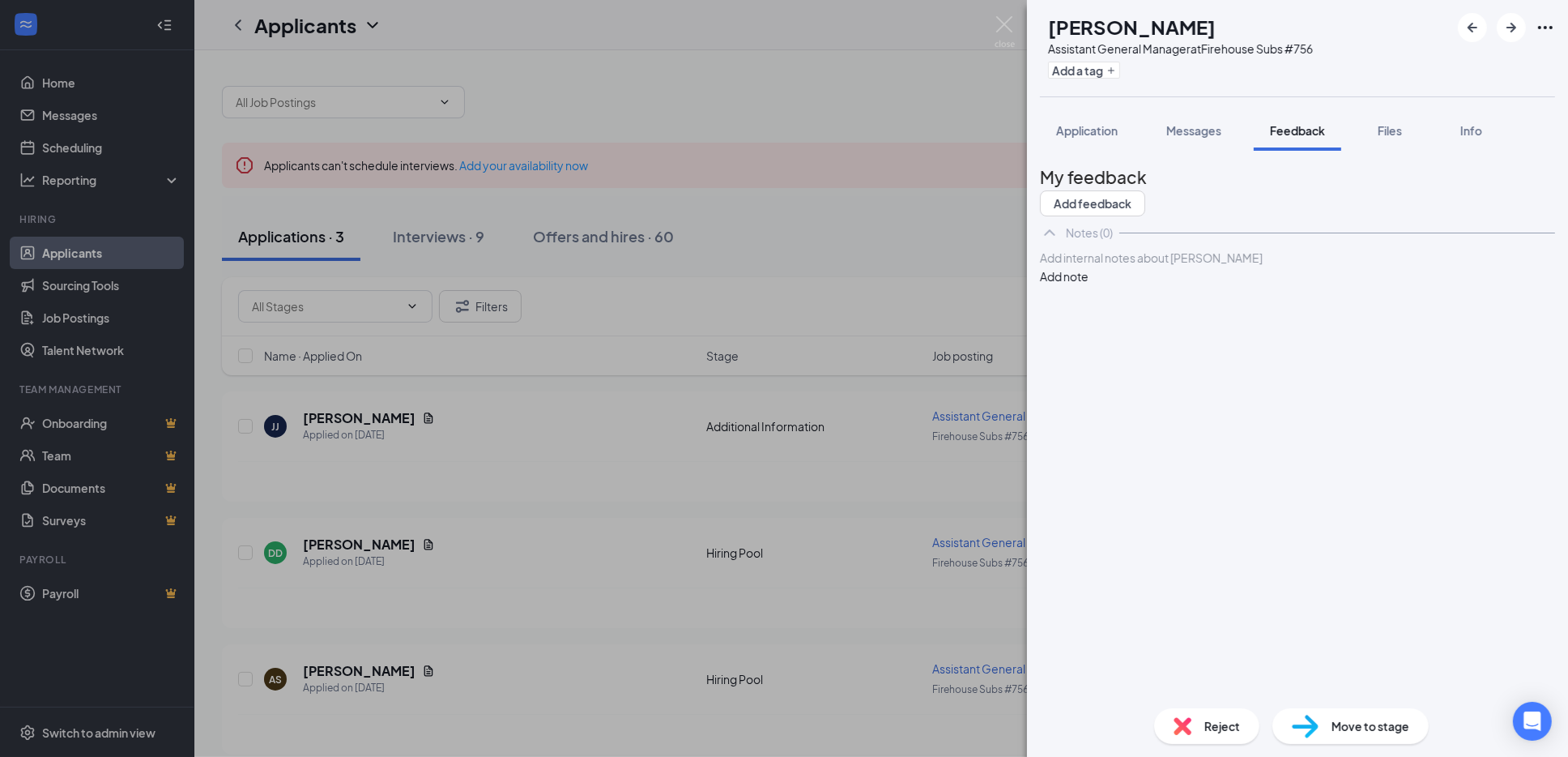
click at [1097, 266] on div at bounding box center [1298, 258] width 513 height 17
click at [1089, 285] on button "Add note" at bounding box center [1065, 276] width 49 height 18
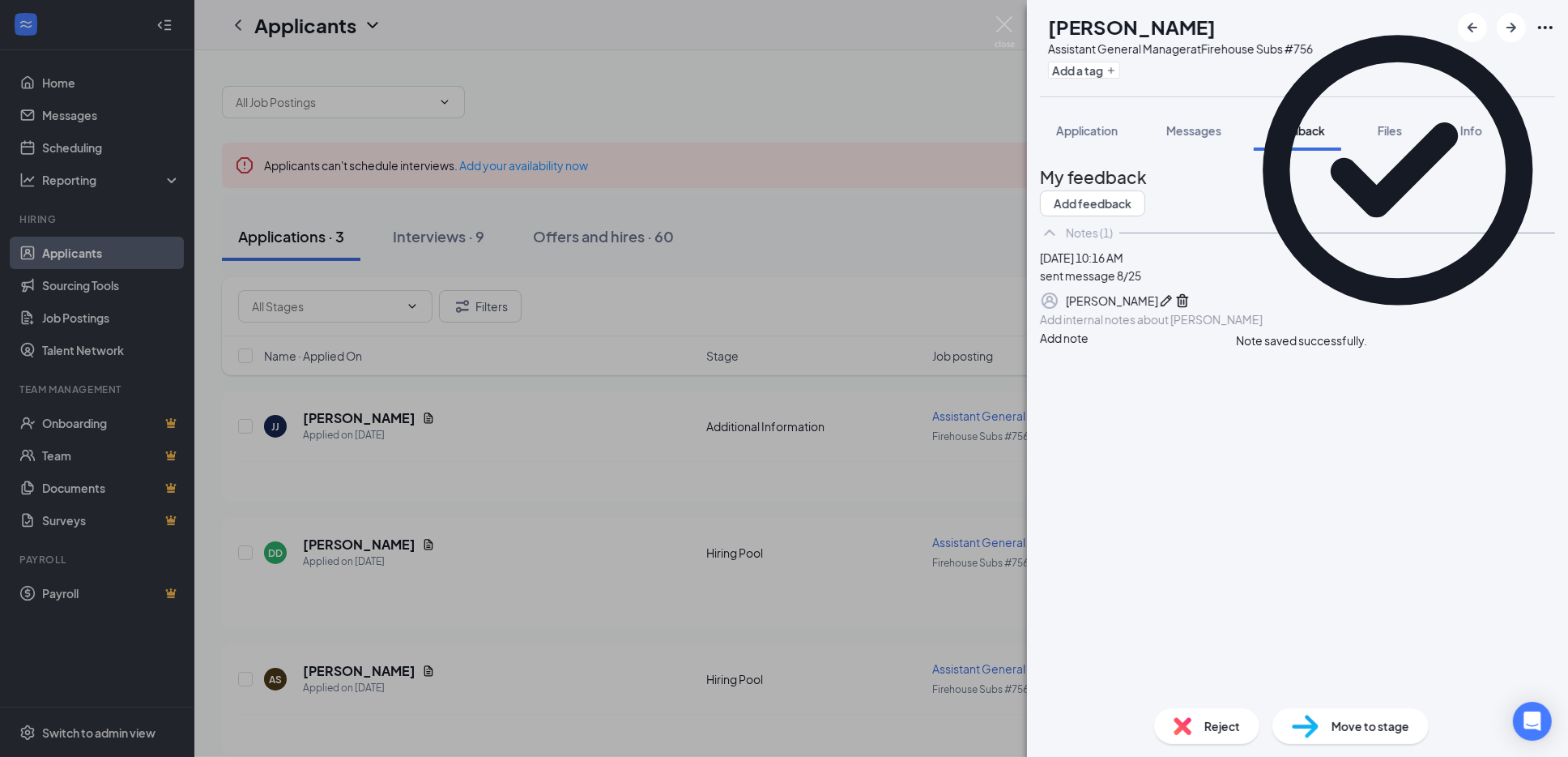
click at [432, 237] on div "[PERSON_NAME] [PERSON_NAME] Assistant General Manager at Firehouse Subs #756 Ad…" at bounding box center [784, 378] width 1568 height 757
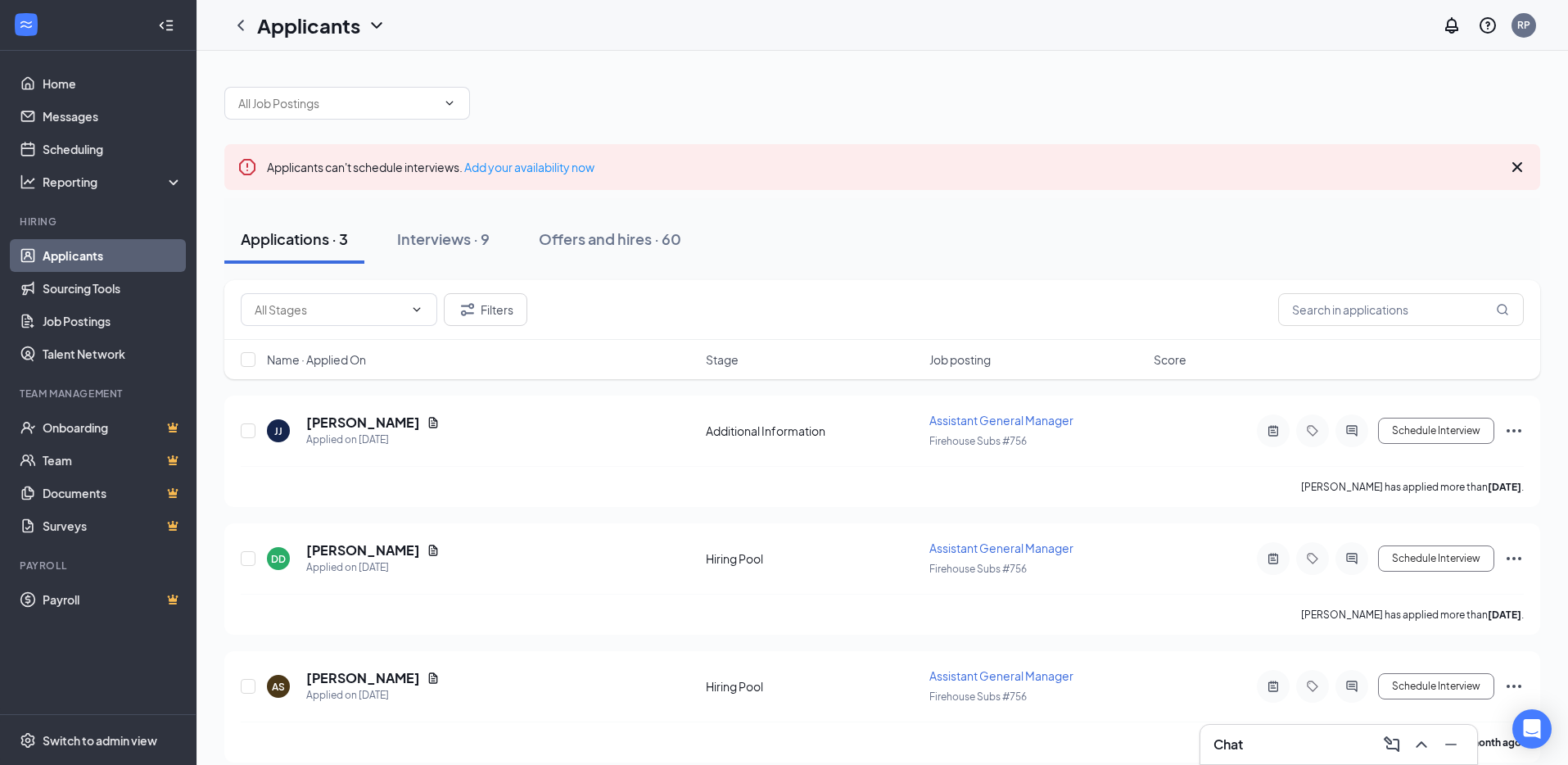
click at [437, 239] on div "Interviews · 9" at bounding box center [442, 239] width 92 height 21
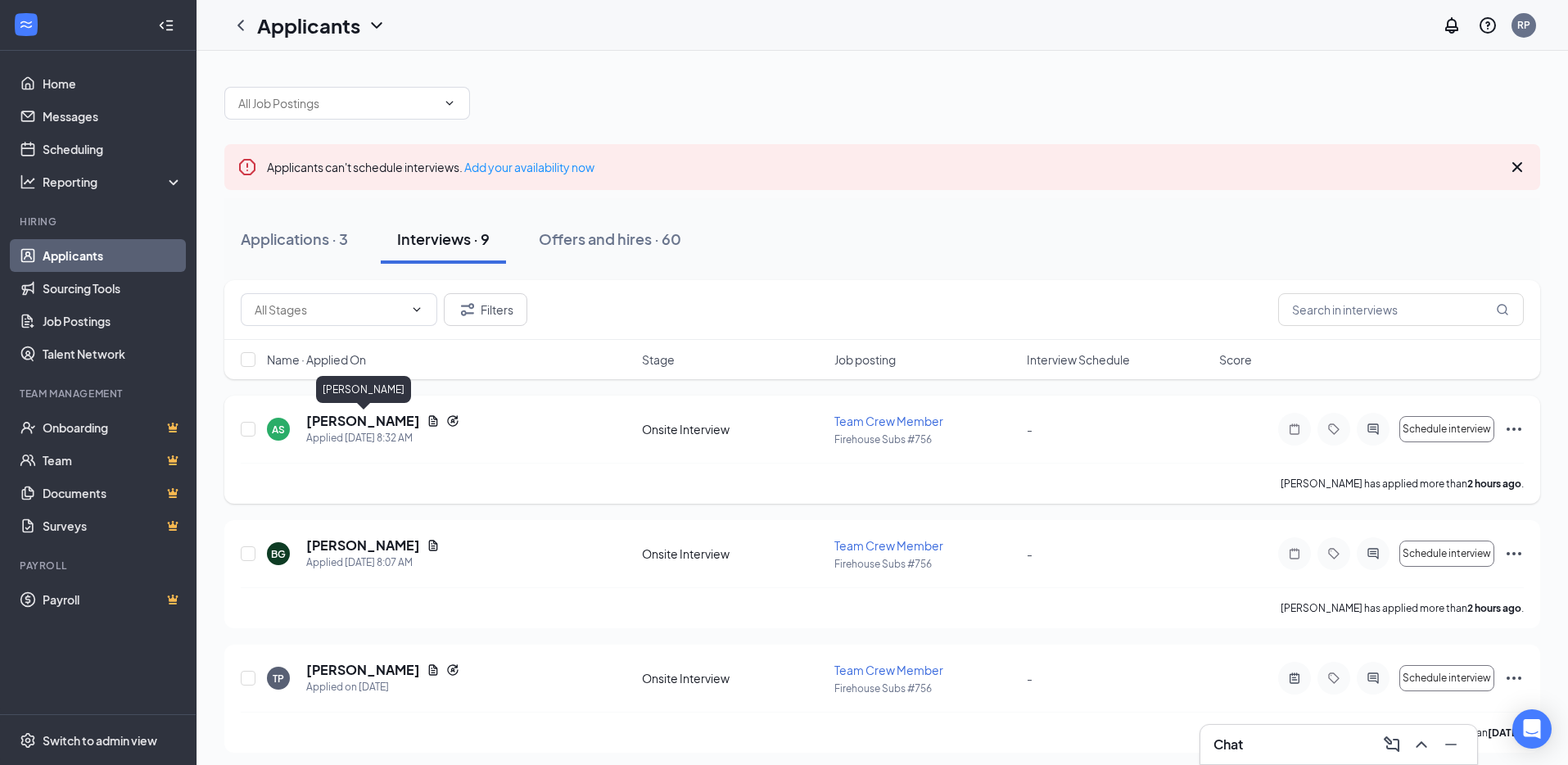
click at [376, 421] on h5 "[PERSON_NAME]" at bounding box center [362, 421] width 114 height 18
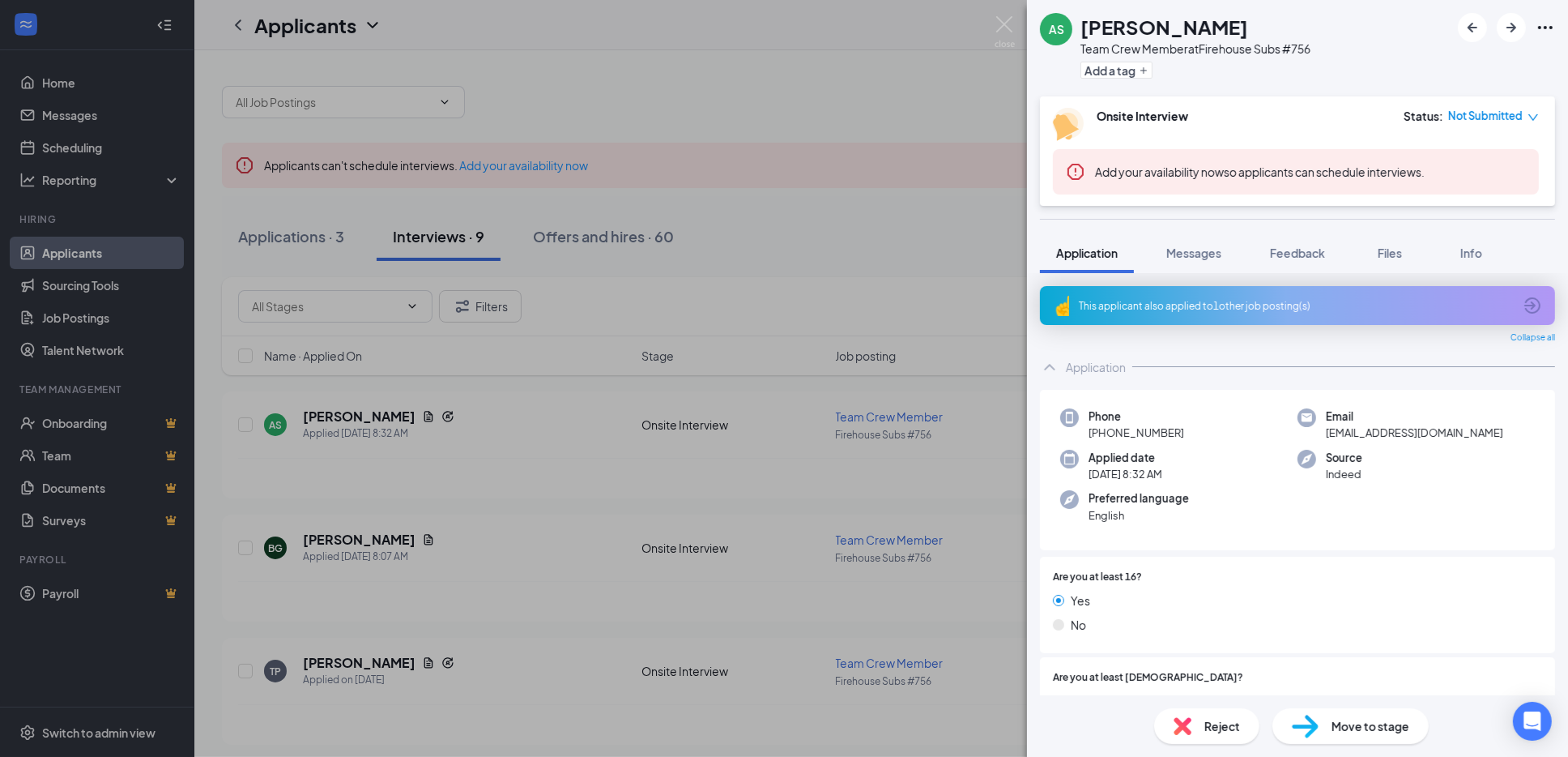
click at [1192, 298] on div "This applicant also applied to 1 other job posting(s)" at bounding box center [1298, 306] width 515 height 39
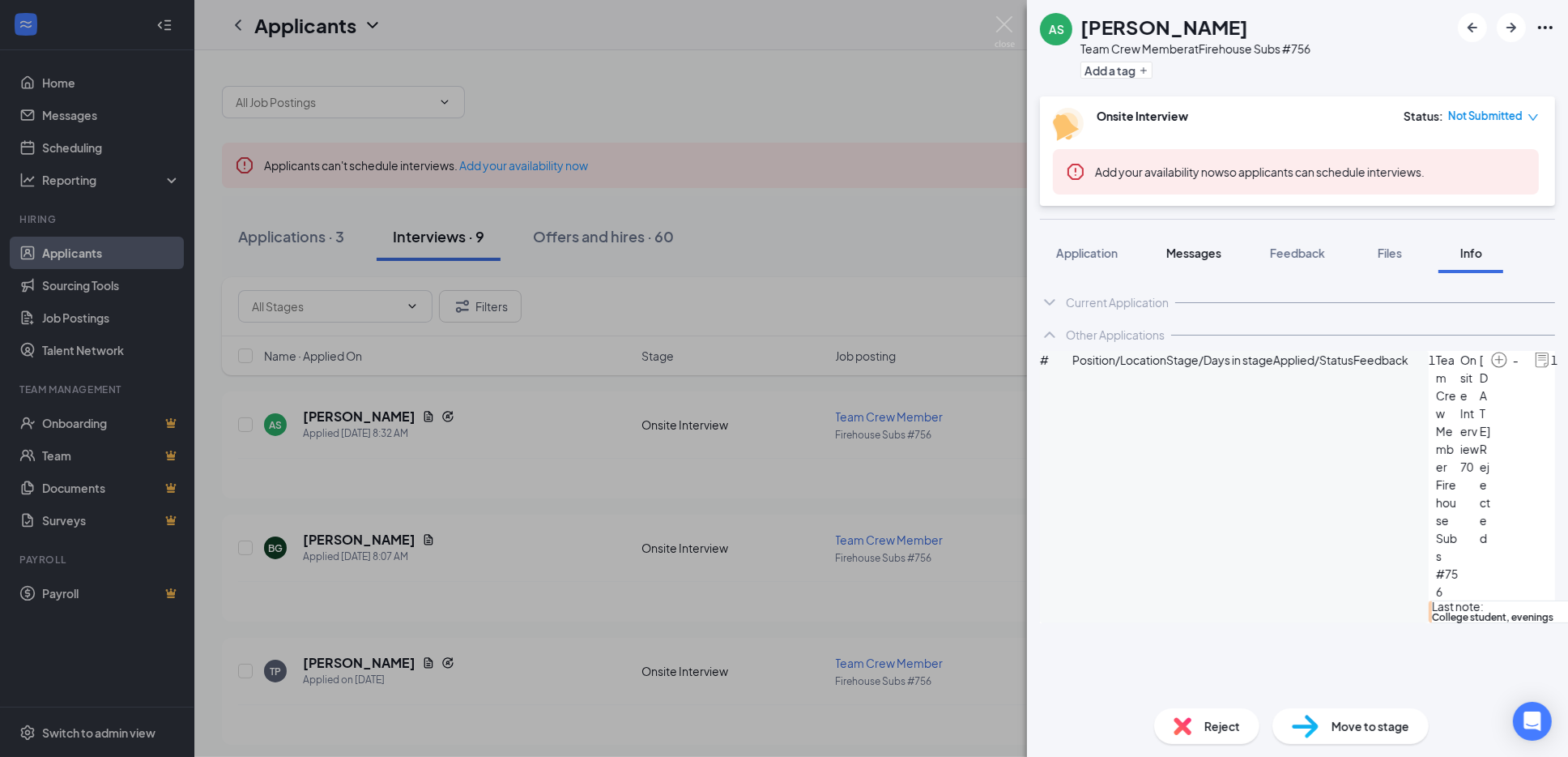
click at [1212, 256] on span "Messages" at bounding box center [1194, 253] width 55 height 15
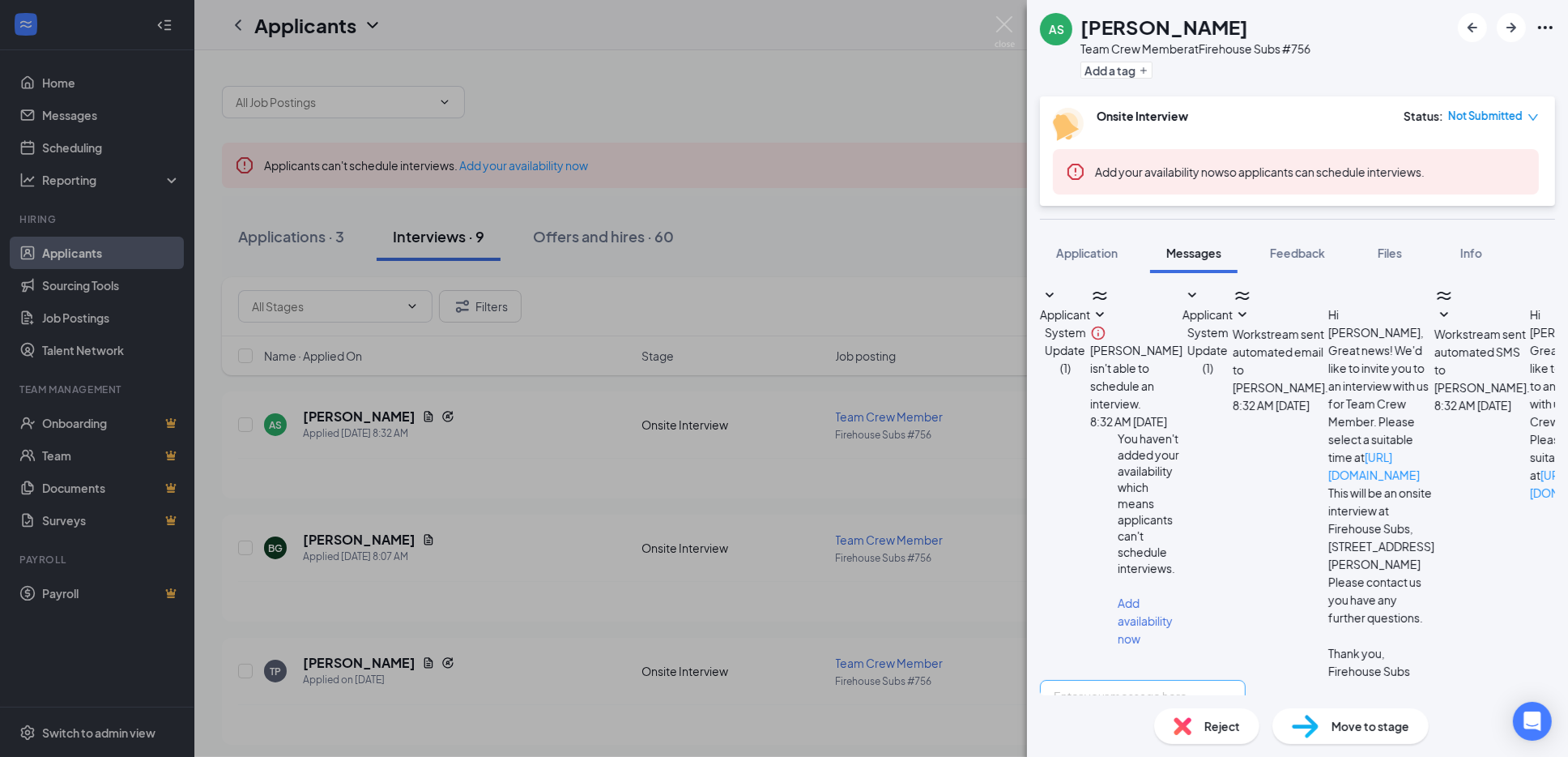
scroll to position [166, 0]
click at [1105, 680] on textarea at bounding box center [1143, 728] width 206 height 97
paste textarea "[PERSON_NAME], Thank you for applying to Firehouse Subs - [PERSON_NAME]. Would …"
click at [1146, 680] on textarea "[PERSON_NAME], Thank you for applying to Firehouse Subs - [PERSON_NAME]. Would …" at bounding box center [1143, 728] width 206 height 97
type textarea "[PERSON_NAME],, Thank you for applying to Firehouse Subs - [PERSON_NAME]. Would…"
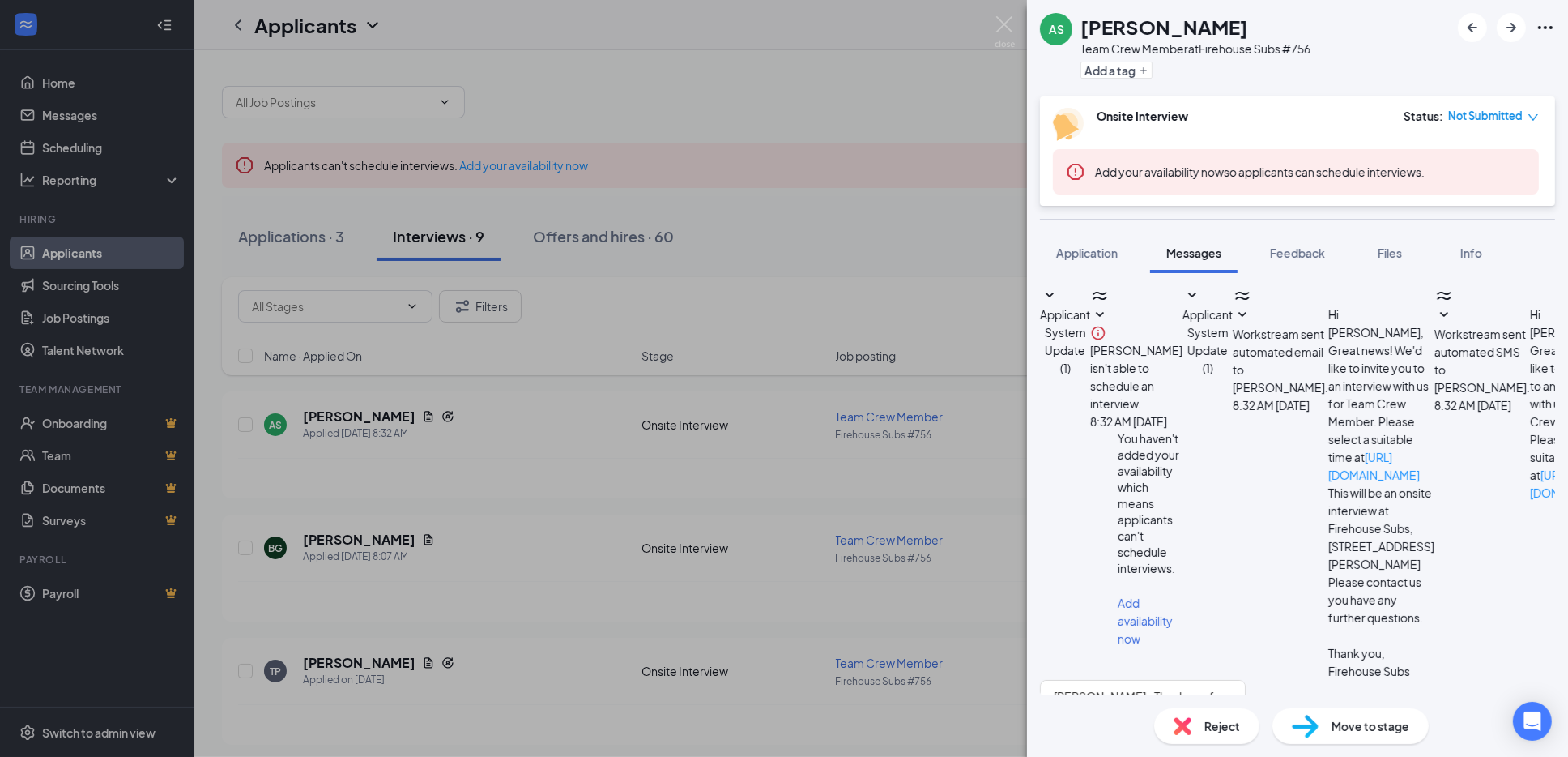
click at [1003, 19] on img at bounding box center [1005, 32] width 21 height 31
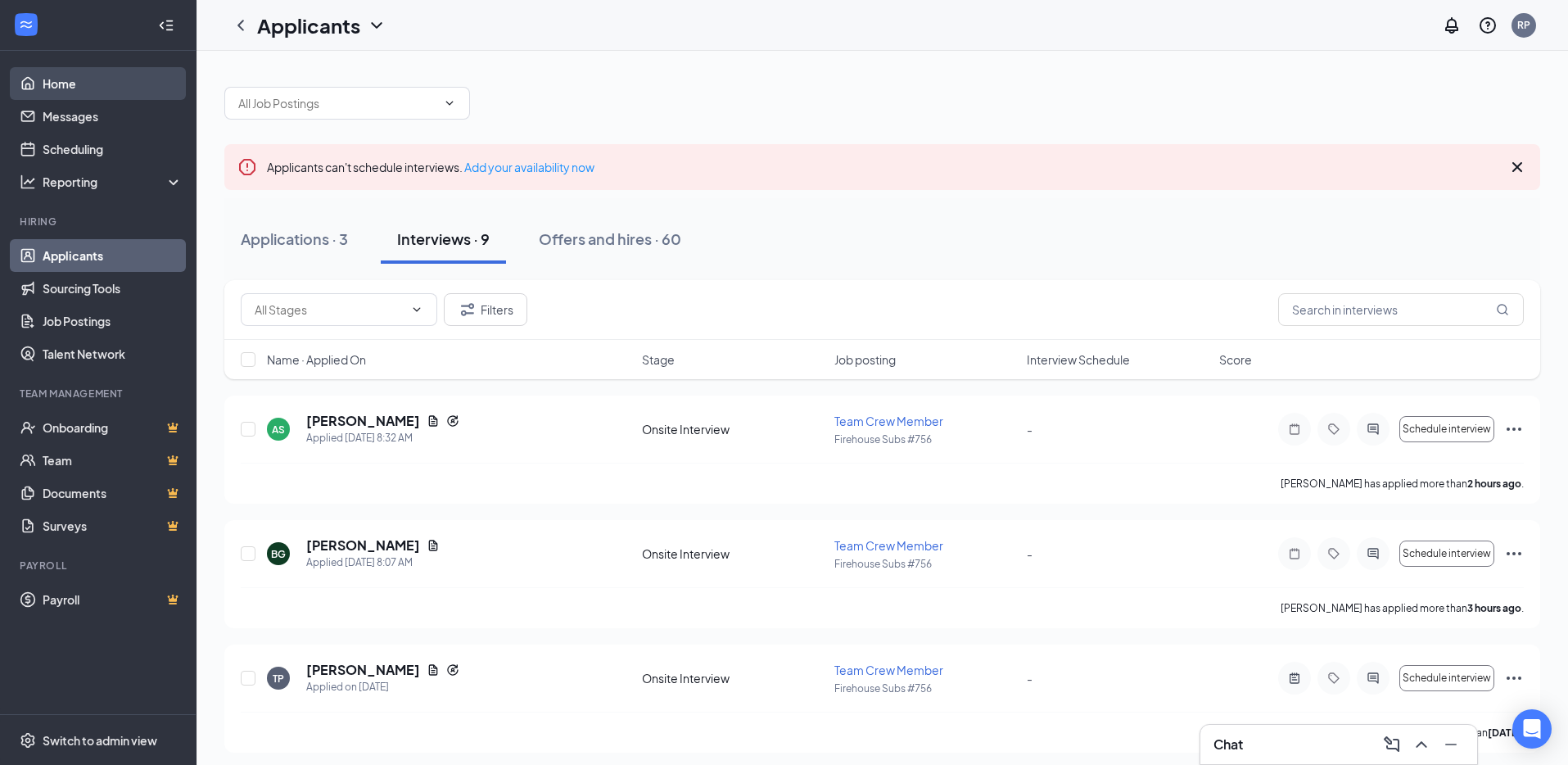
click at [69, 85] on link "Home" at bounding box center [112, 83] width 140 height 33
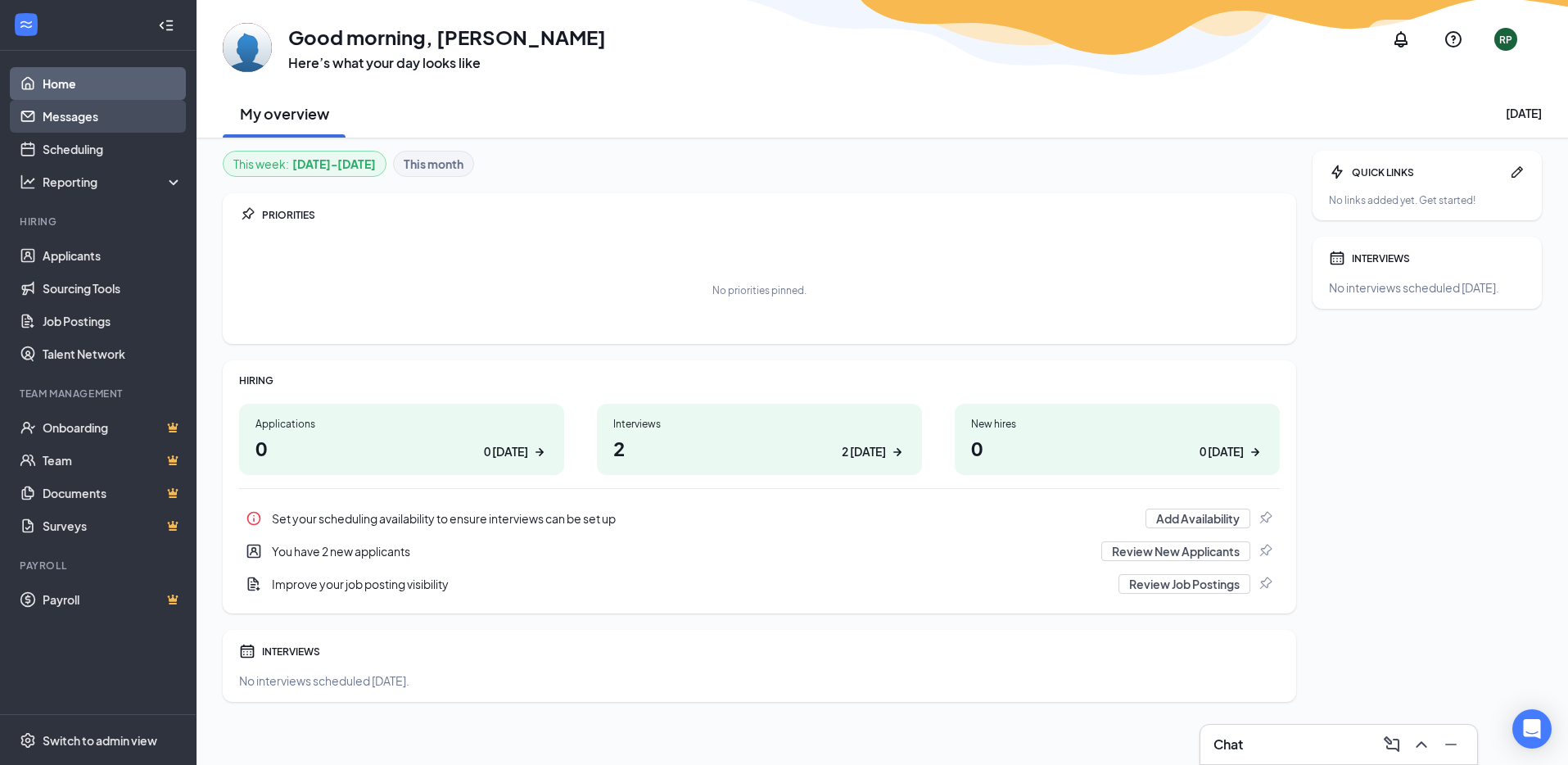
click at [54, 111] on link "Messages" at bounding box center [112, 116] width 140 height 33
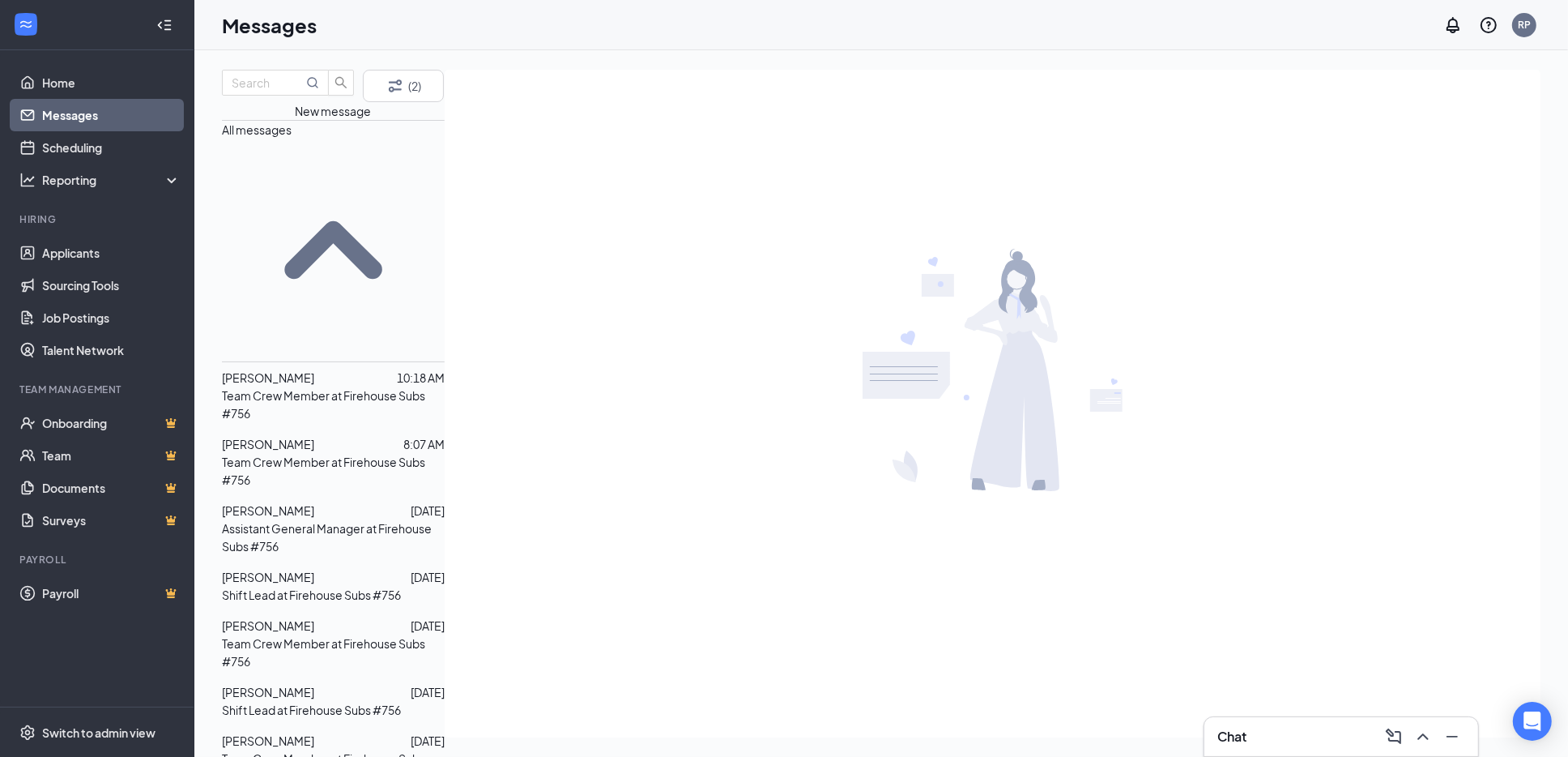
click at [297, 370] on span "[PERSON_NAME]" at bounding box center [268, 377] width 92 height 15
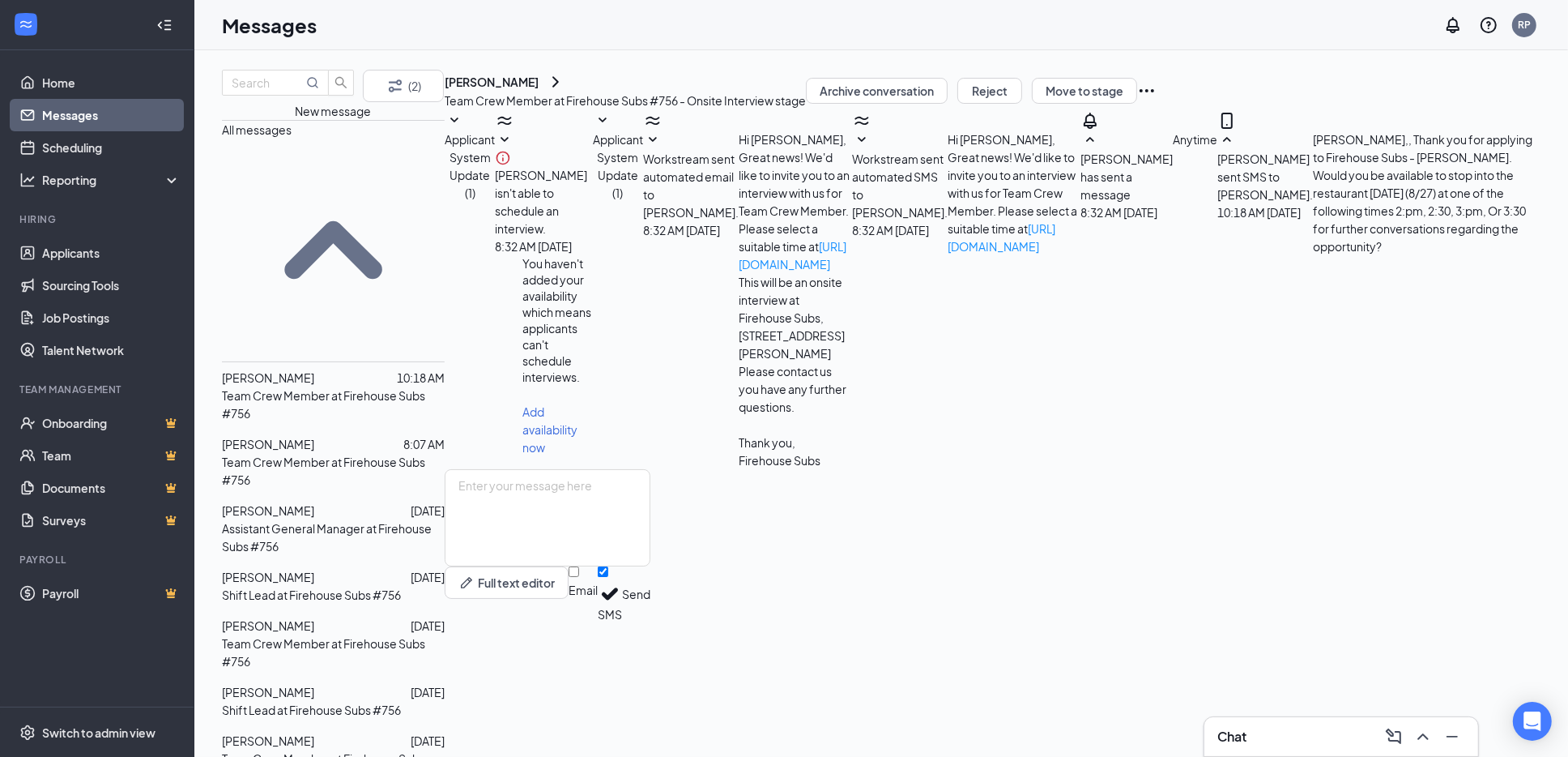
scroll to position [53, 0]
click at [84, 255] on link "Applicants" at bounding box center [111, 253] width 138 height 32
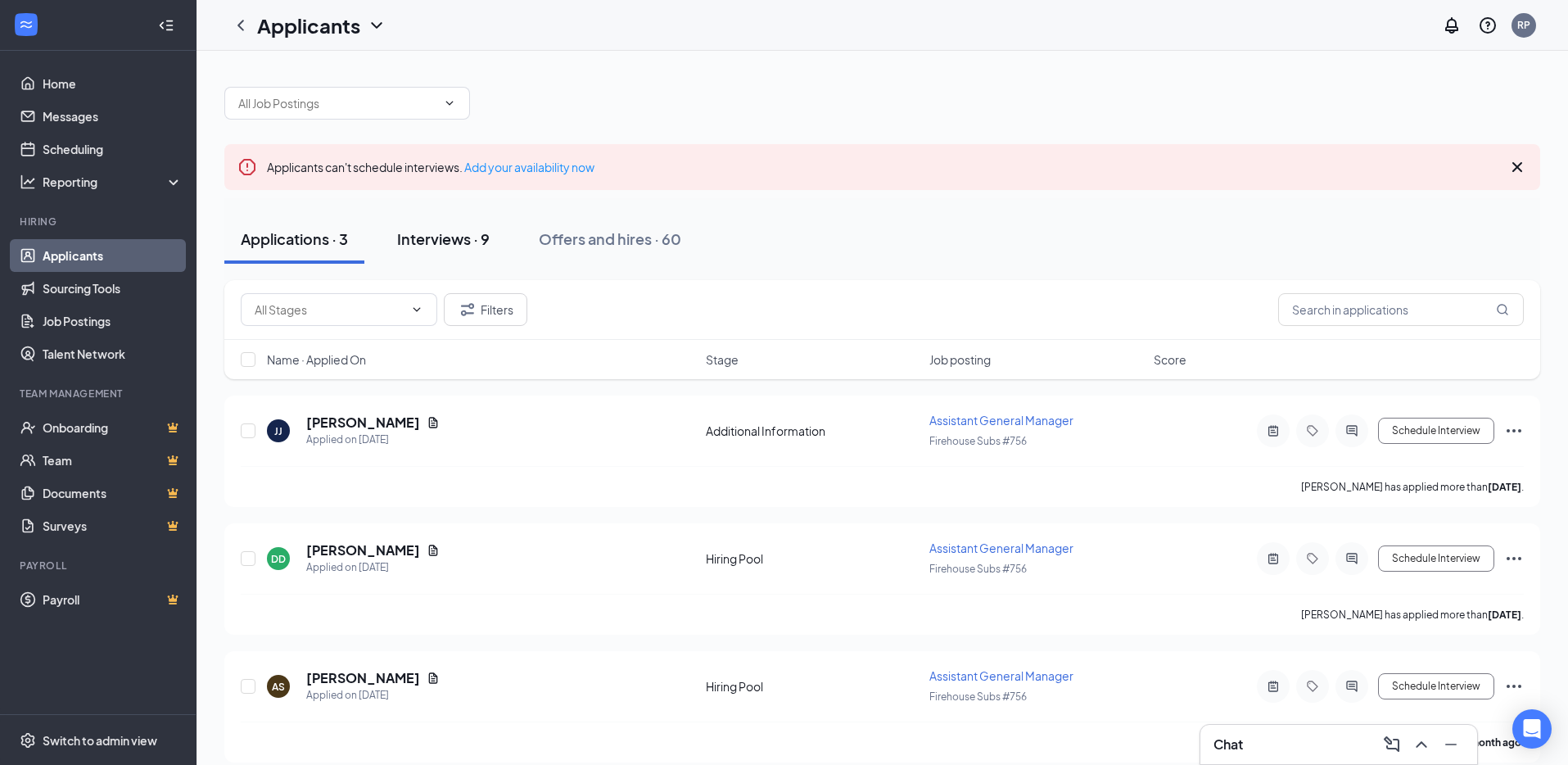
click at [441, 239] on div "Interviews · 9" at bounding box center [442, 239] width 92 height 21
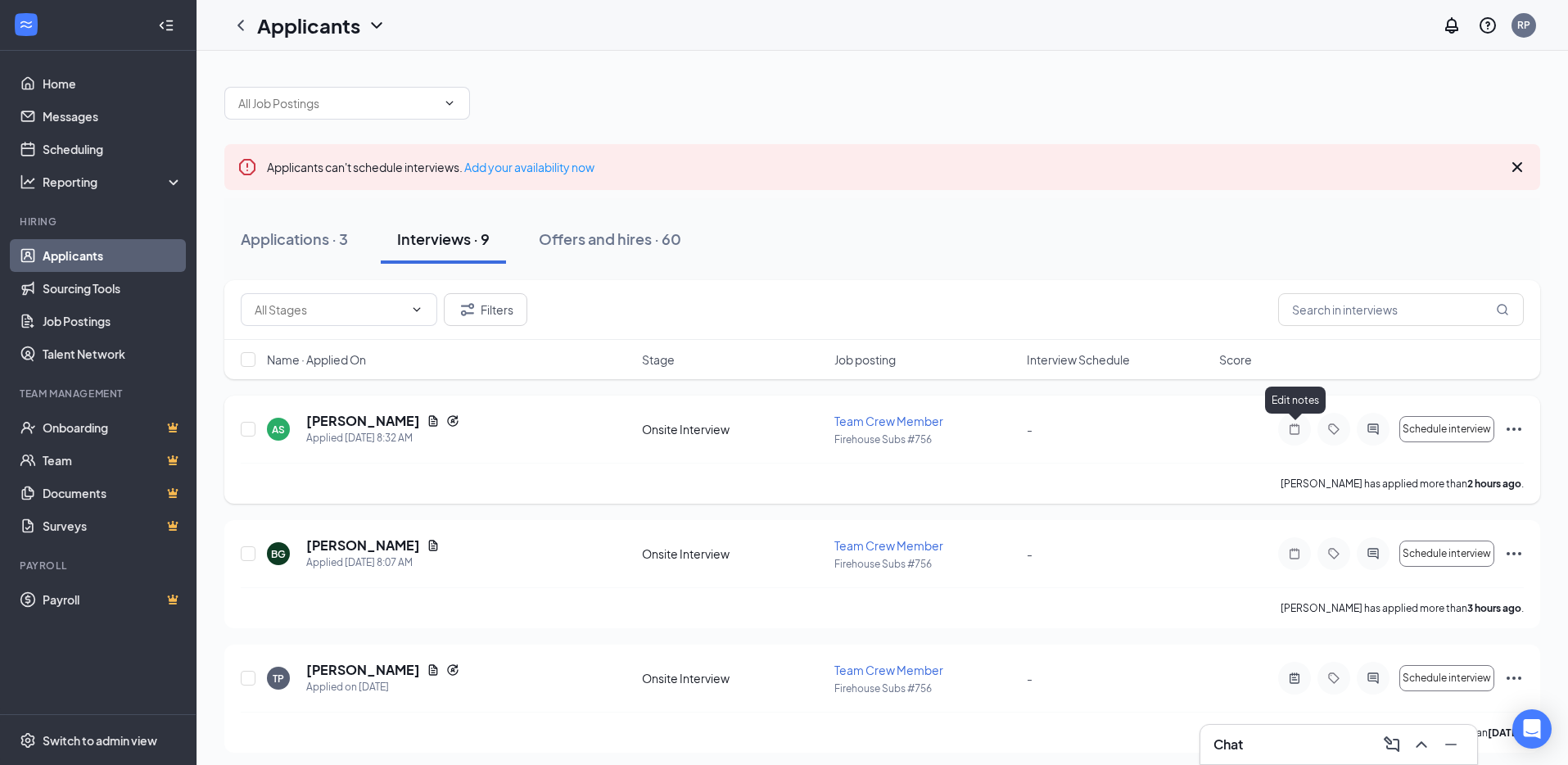
click at [1294, 429] on icon "Note" at bounding box center [1295, 429] width 20 height 13
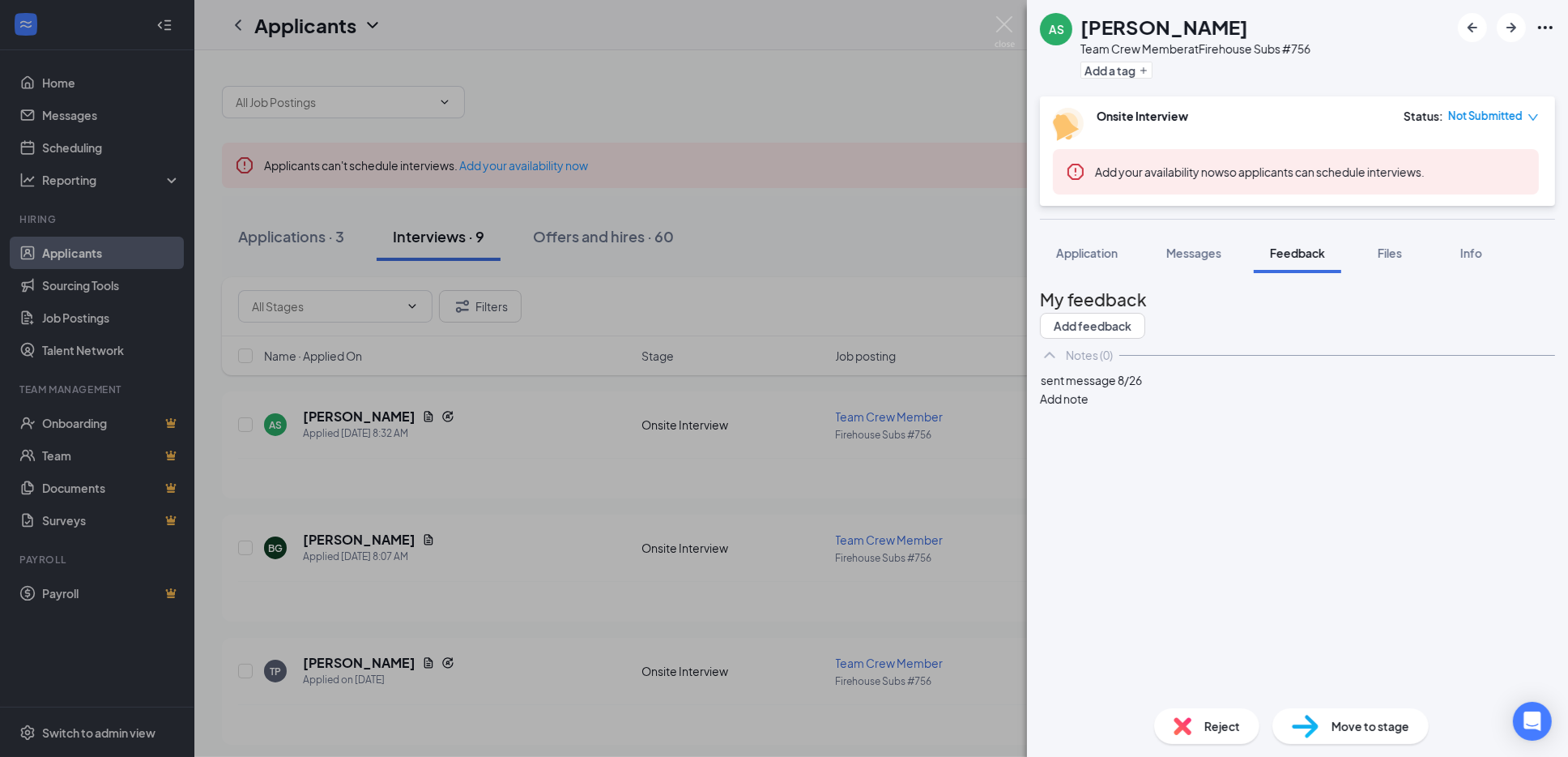
click at [1089, 407] on button "Add note" at bounding box center [1065, 399] width 49 height 18
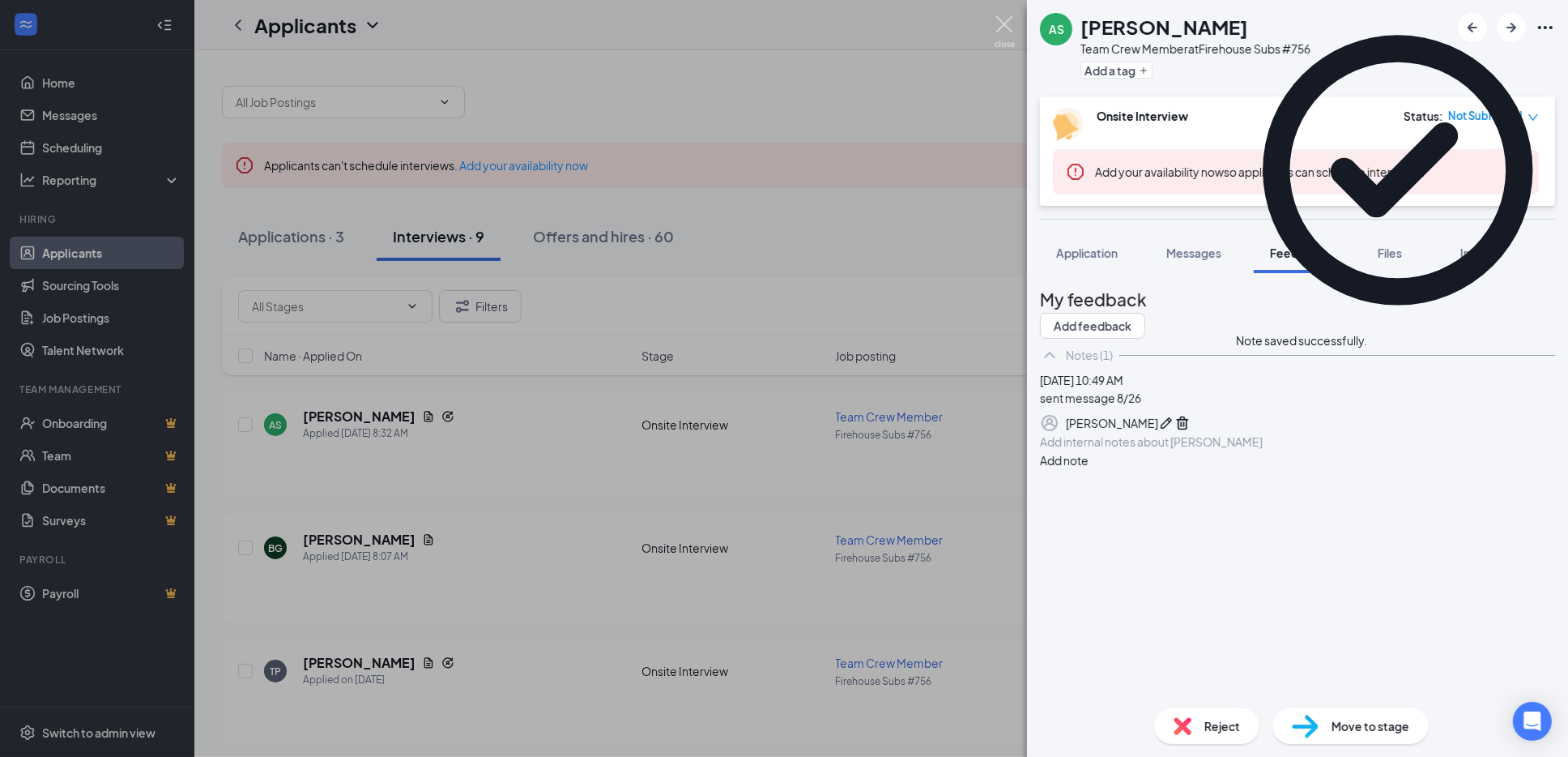
click at [1001, 28] on img at bounding box center [1005, 32] width 21 height 31
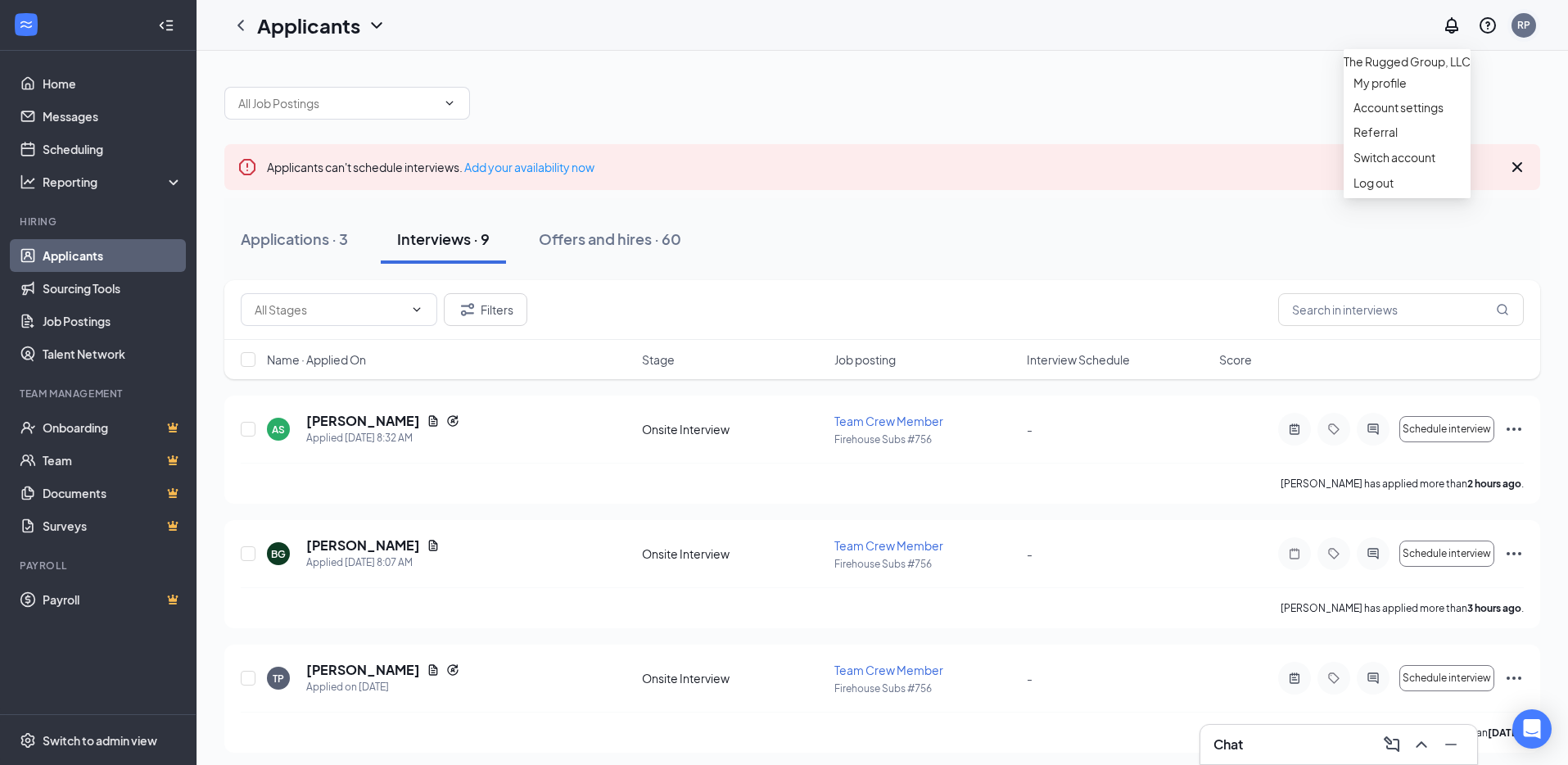
click at [1525, 29] on div "RP" at bounding box center [1523, 25] width 13 height 14
click at [1367, 191] on div "Log out" at bounding box center [1407, 182] width 107 height 17
